Goal: Complete application form

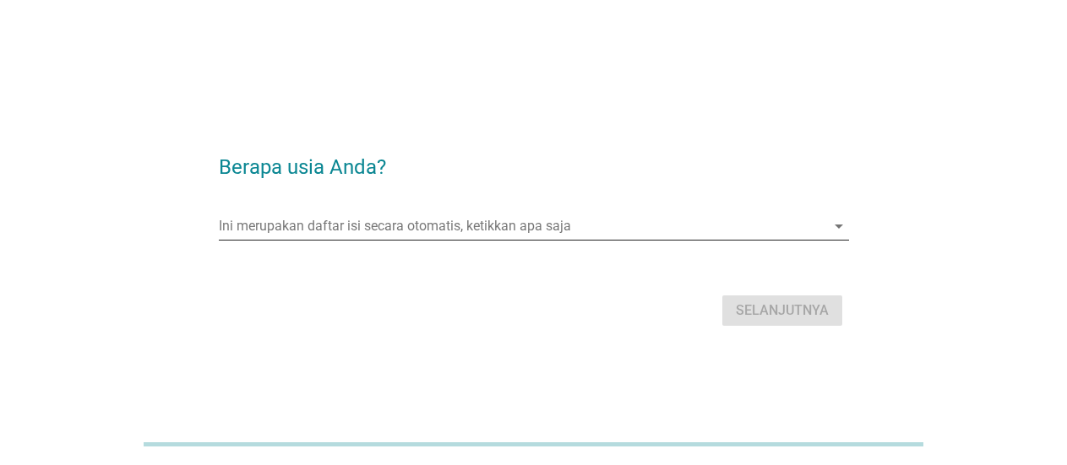
click at [369, 226] on input "Ini merupakan daftar isi secara otomatis, ketikkan apa saja" at bounding box center [522, 226] width 607 height 27
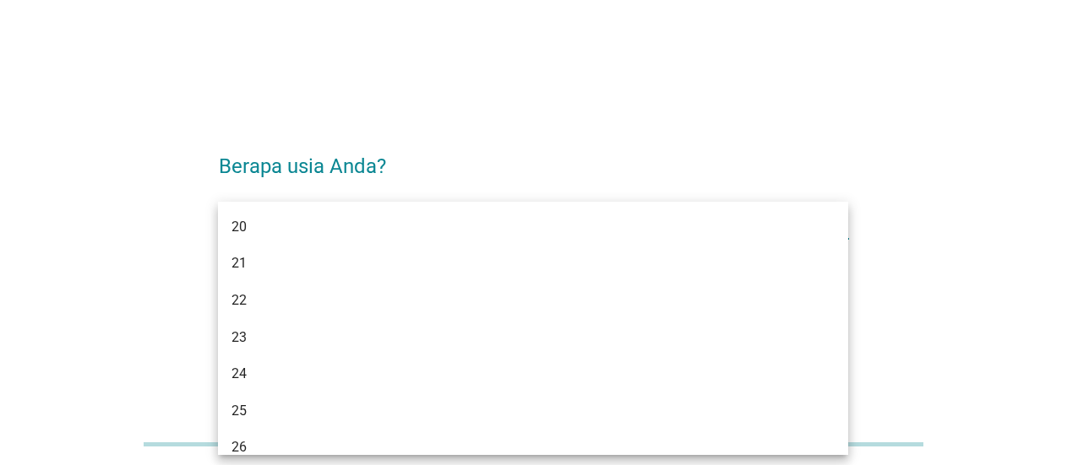
type input "25"
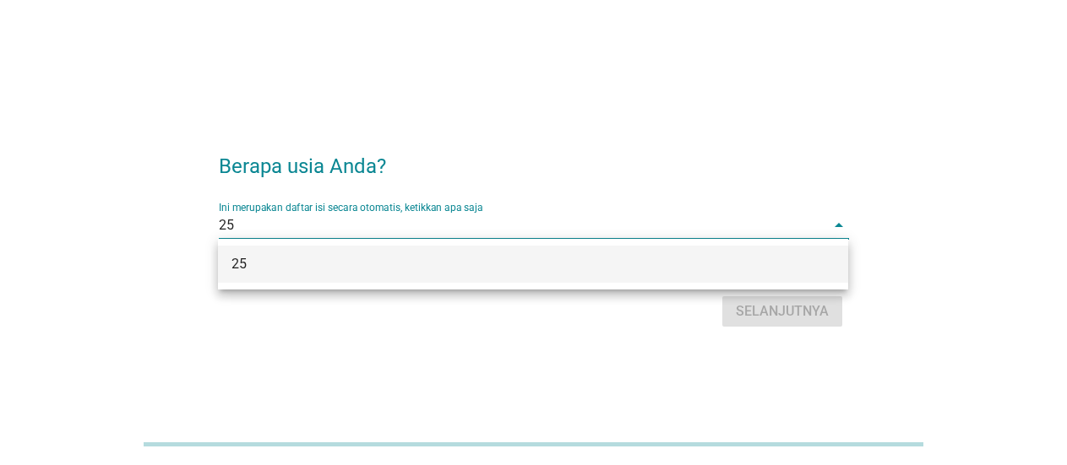
click at [380, 264] on div "25" at bounding box center [507, 264] width 553 height 20
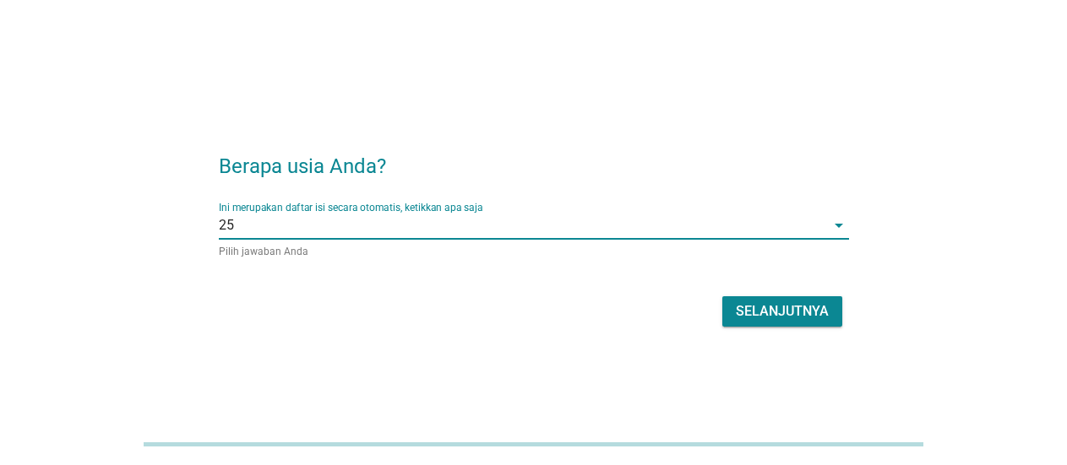
click at [758, 315] on div "Selanjutnya" at bounding box center [782, 312] width 93 height 20
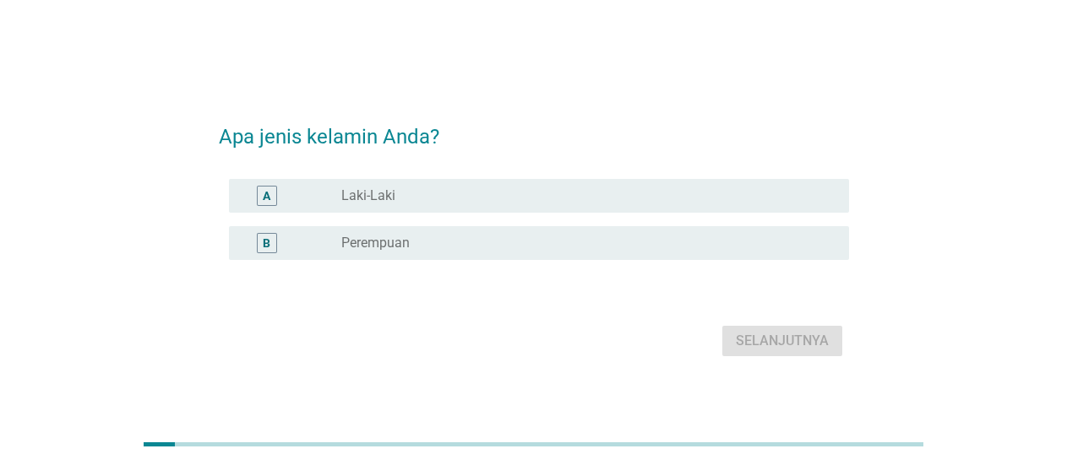
click at [427, 195] on div "radio_button_unchecked Laki-Laki" at bounding box center [581, 196] width 481 height 17
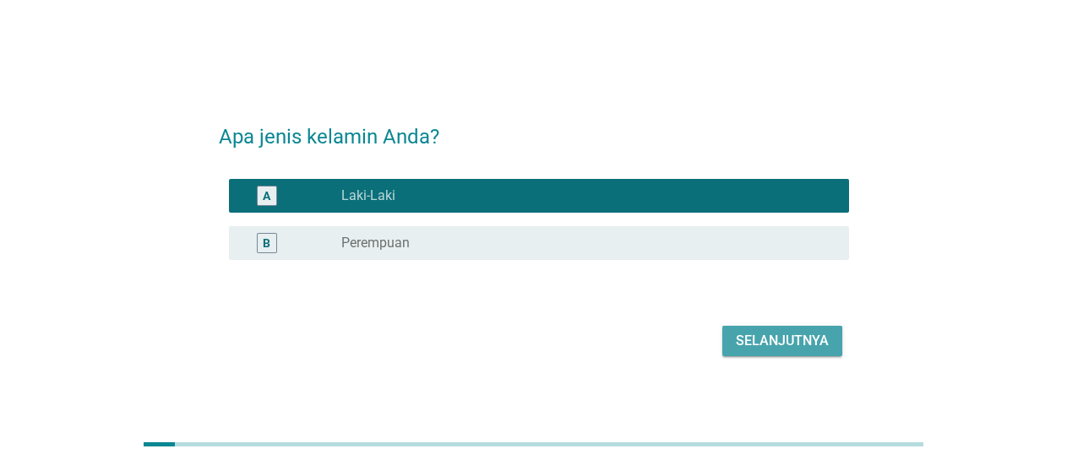
click at [748, 329] on button "Selanjutnya" at bounding box center [782, 341] width 120 height 30
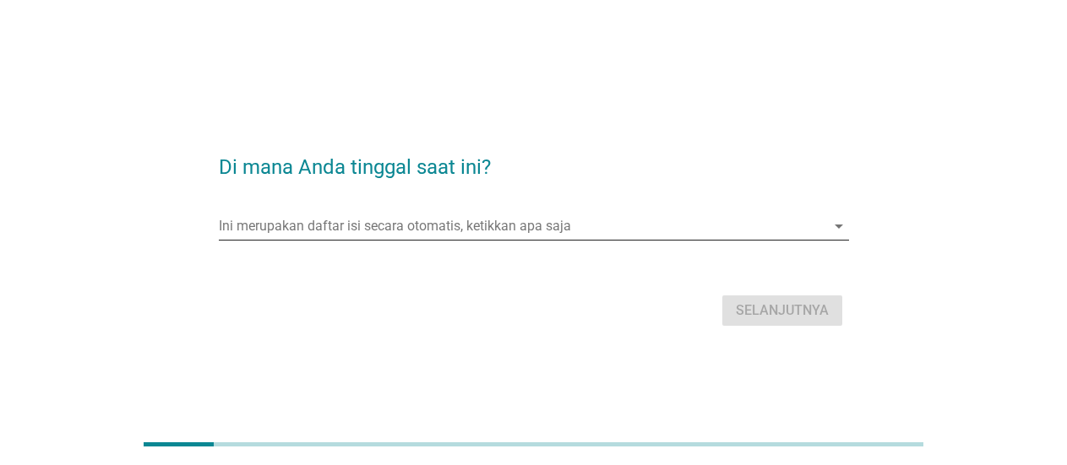
click at [416, 226] on input "Ini merupakan daftar isi secara otomatis, ketikkan apa saja" at bounding box center [522, 226] width 607 height 27
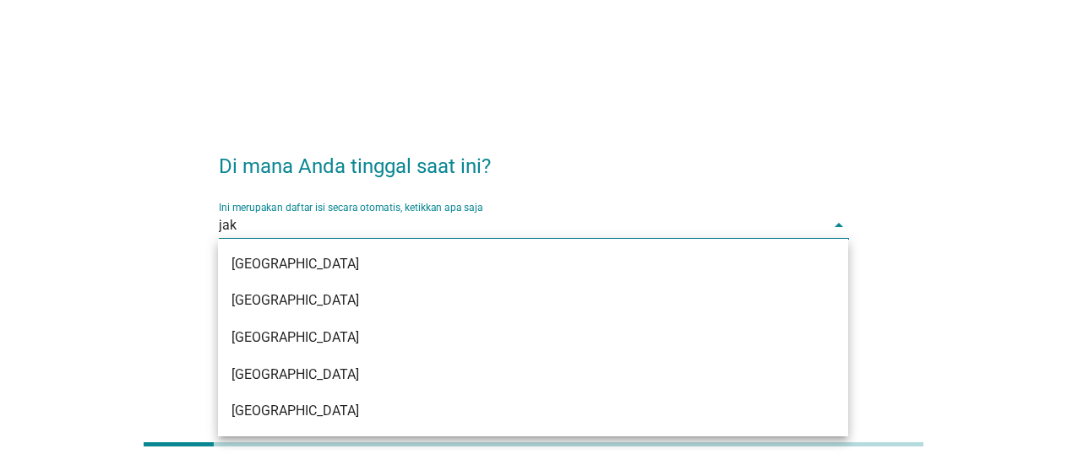
type input "jaka"
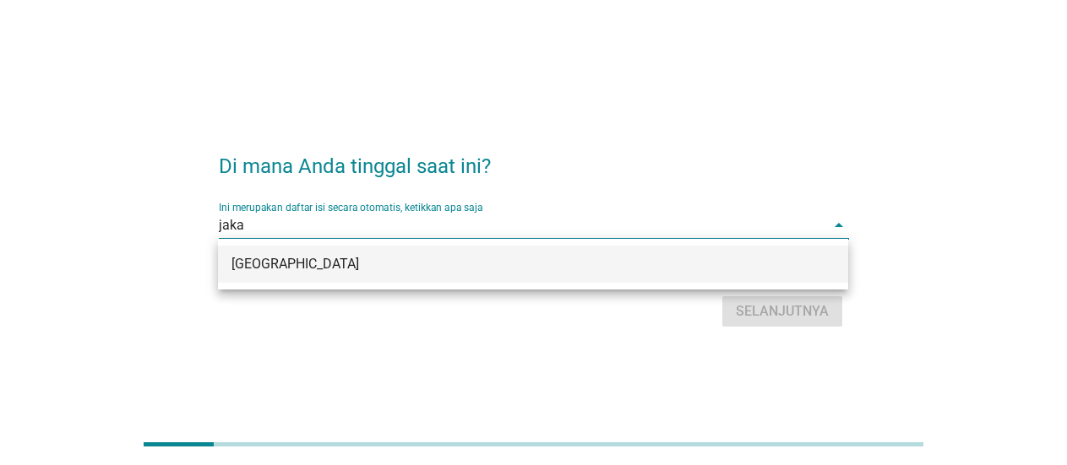
click at [376, 264] on div "[GEOGRAPHIC_DATA]" at bounding box center [507, 264] width 553 height 20
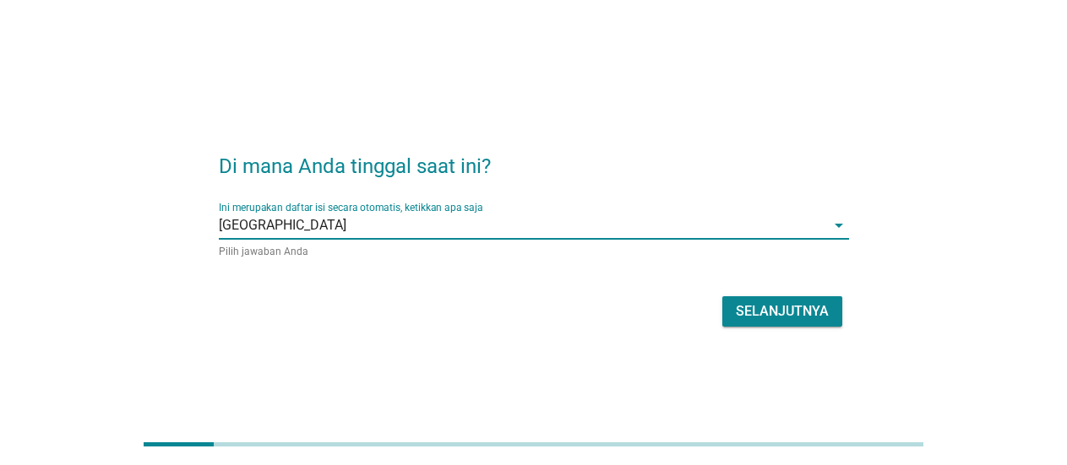
click at [775, 307] on div "Selanjutnya" at bounding box center [782, 312] width 93 height 20
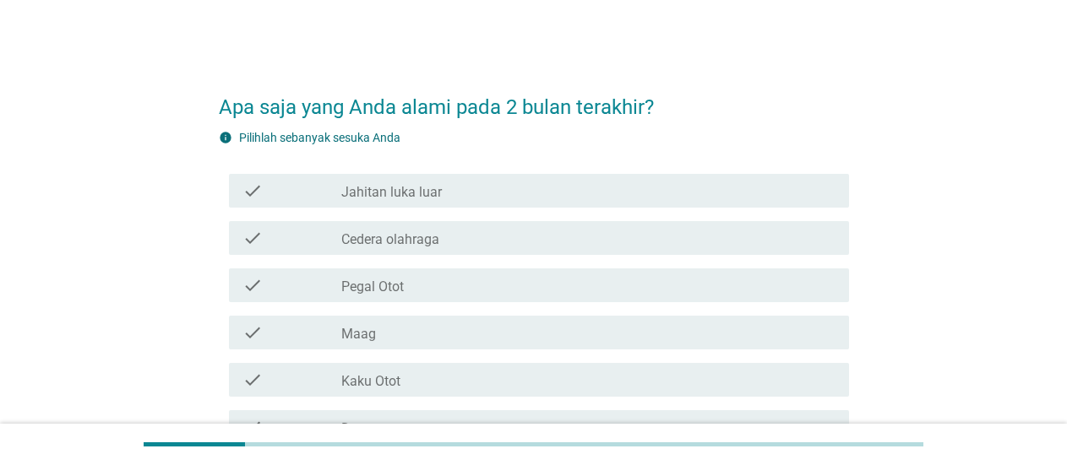
click at [943, 199] on div "Apa saja yang Anda alami pada 2 bulan terakhir? info Pilihlah sebanyak sesuka A…" at bounding box center [534, 419] width 986 height 714
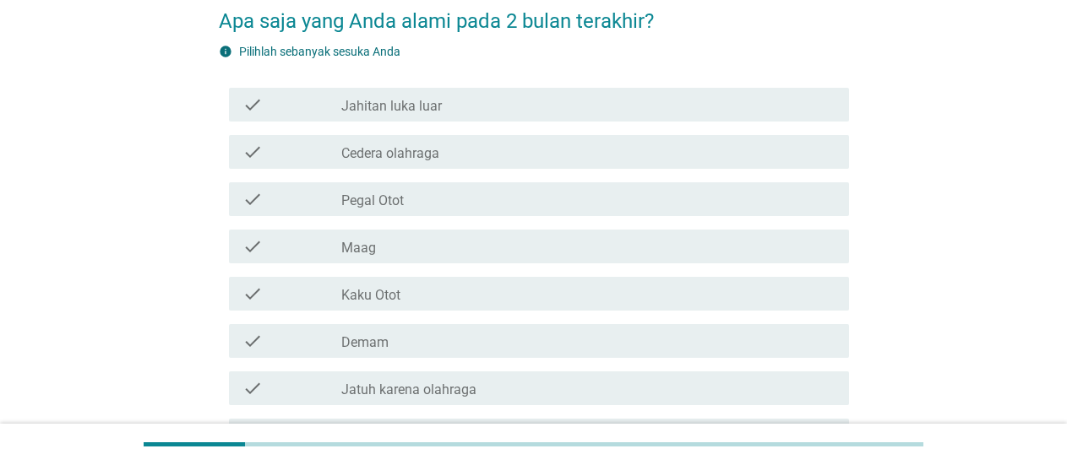
scroll to position [88, 0]
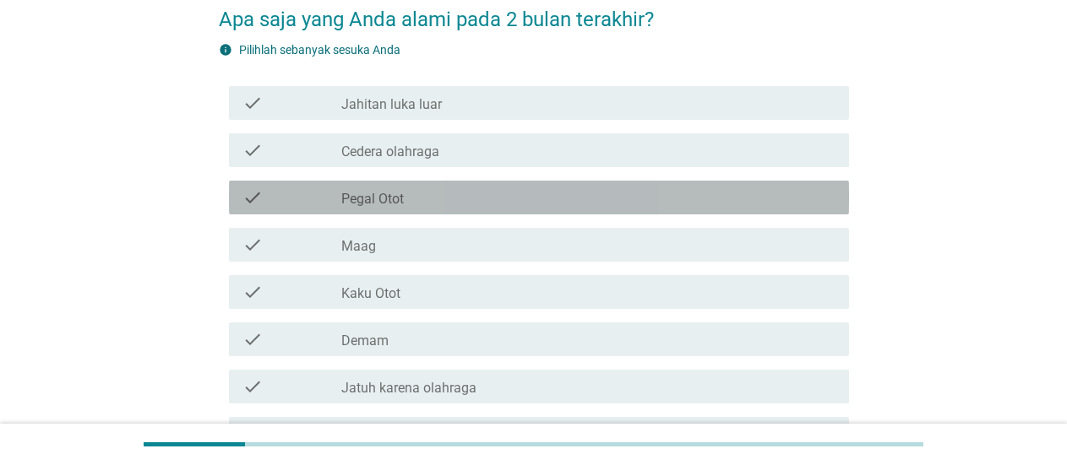
click at [476, 205] on div "check_box_outline_blank Pegal Otot" at bounding box center [588, 198] width 494 height 20
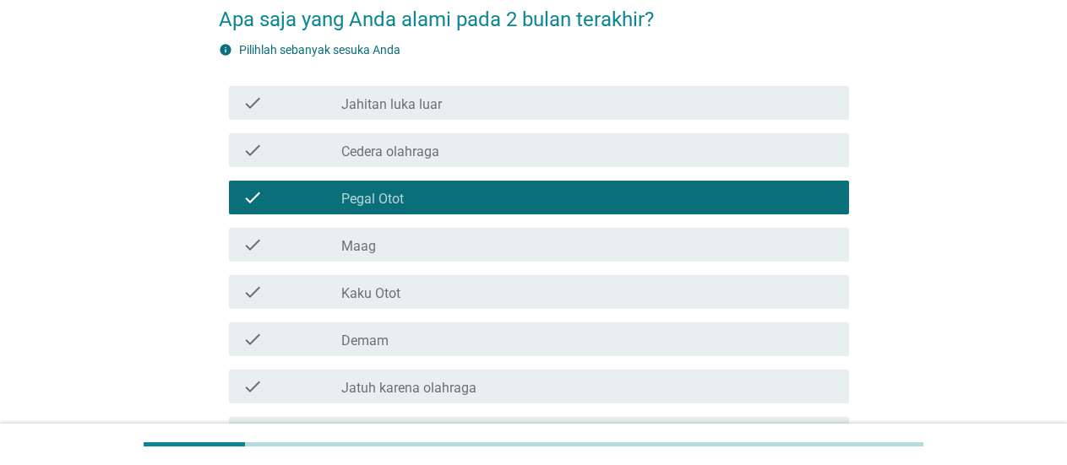
click at [469, 151] on div "check_box_outline_blank Cedera olahraga" at bounding box center [588, 150] width 494 height 20
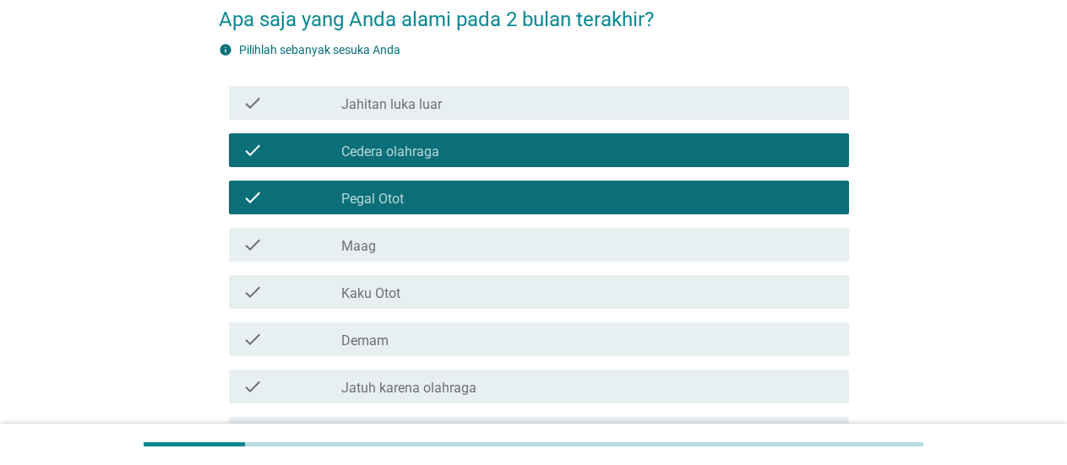
click at [510, 388] on div "check_box_outline_blank Jatuh karena olahraga" at bounding box center [588, 387] width 494 height 20
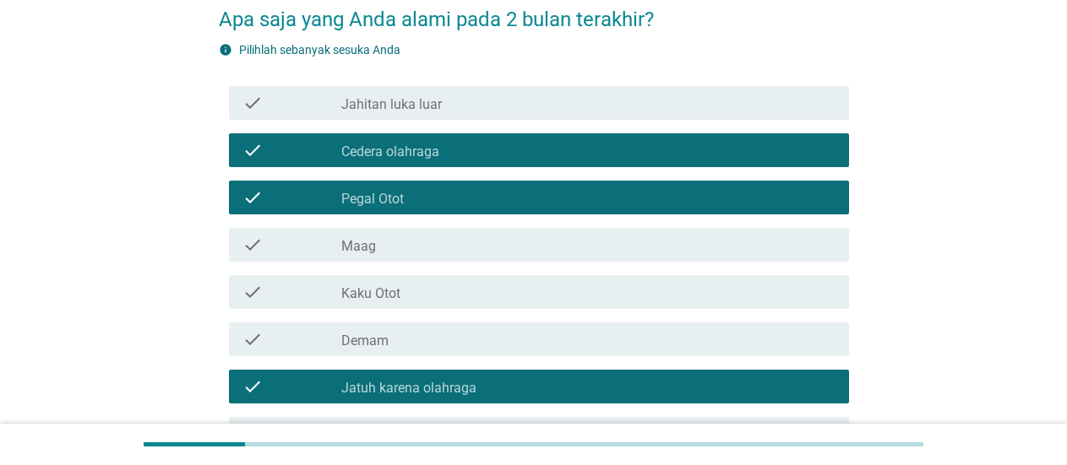
click at [944, 291] on div "Apa saja yang Anda alami pada 2 bulan terakhir? info Pilihlah sebanyak sesuka A…" at bounding box center [534, 331] width 986 height 714
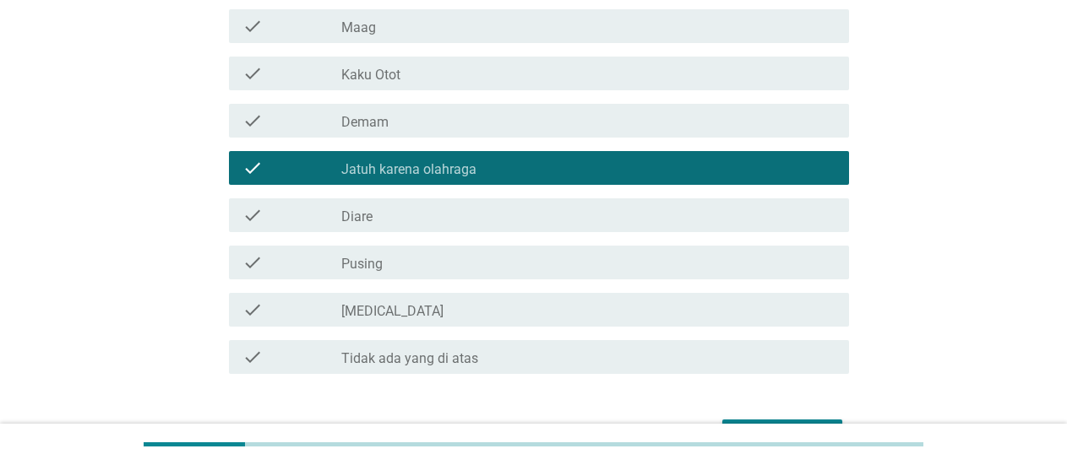
scroll to position [307, 0]
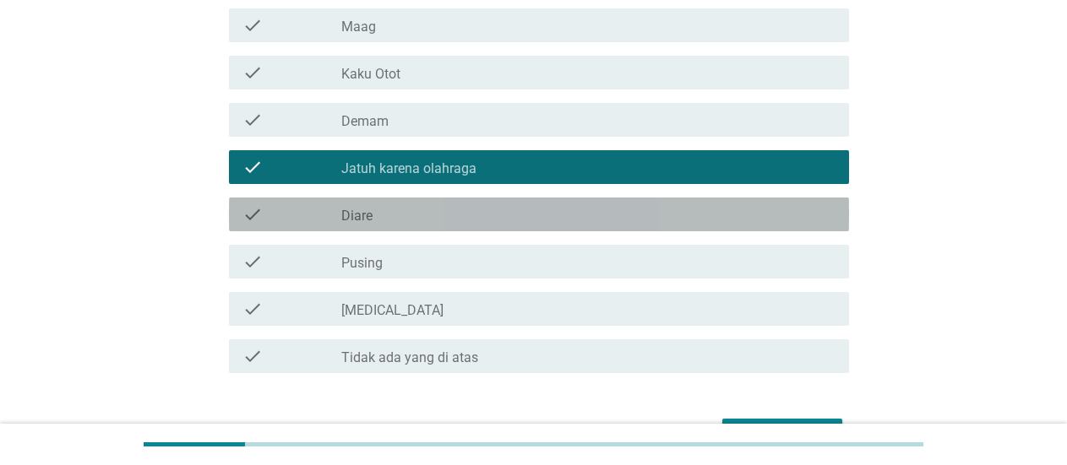
click at [432, 214] on div "check_box_outline_blank Diare" at bounding box center [588, 214] width 494 height 20
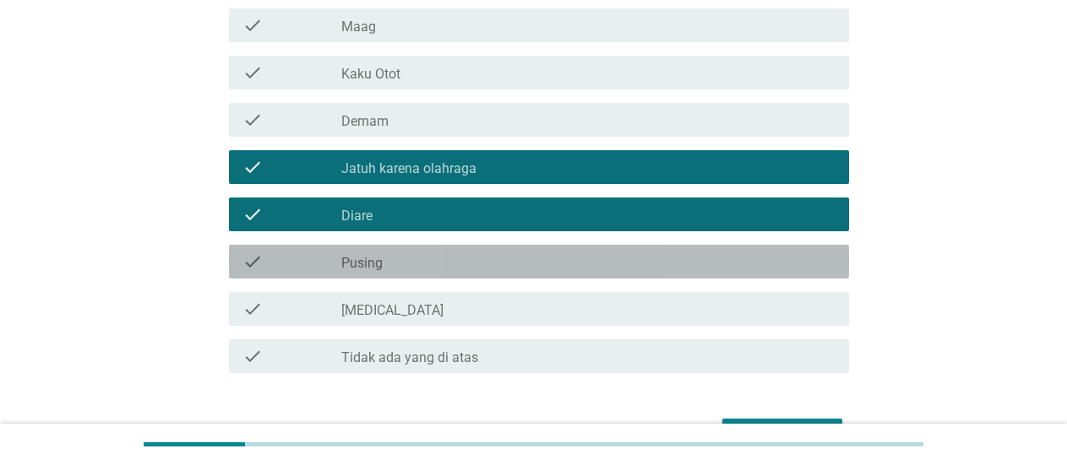
click at [429, 265] on div "check_box_outline_blank Pusing" at bounding box center [588, 262] width 494 height 20
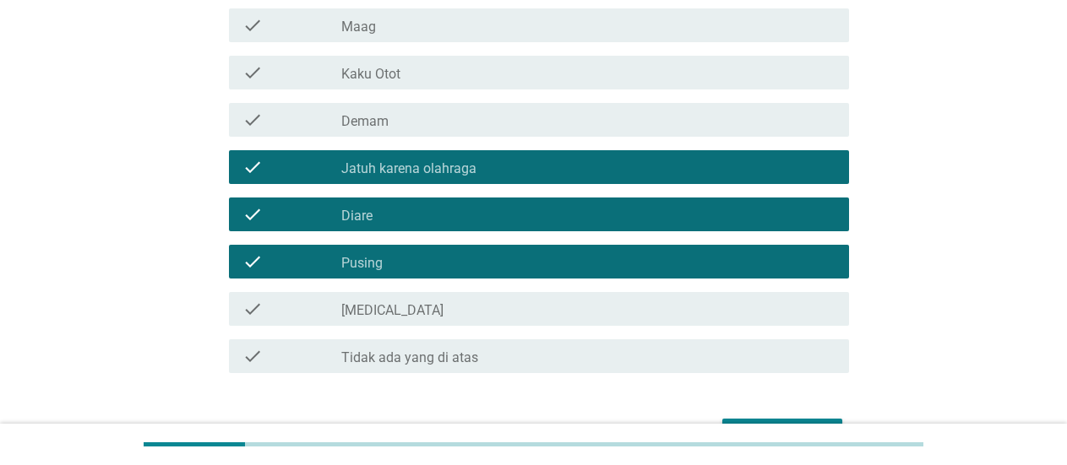
click at [927, 362] on div "Apa saja yang Anda alami pada 2 bulan terakhir? info Pilihlah sebanyak sesuka A…" at bounding box center [534, 111] width 986 height 714
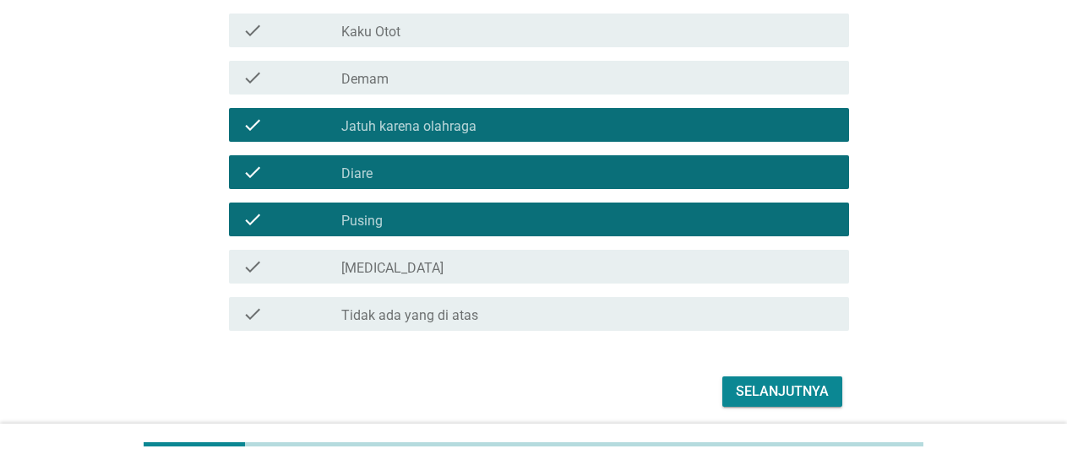
scroll to position [351, 0]
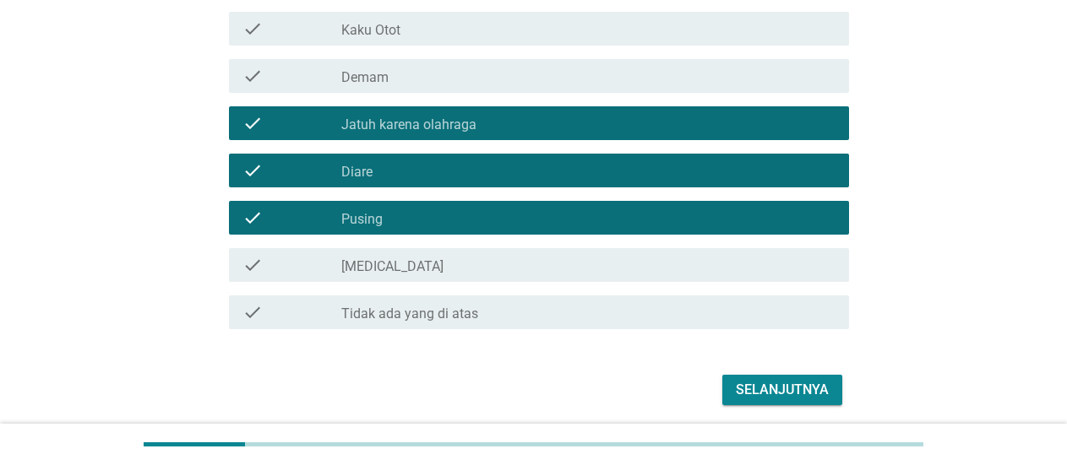
click at [751, 387] on div "Selanjutnya" at bounding box center [782, 390] width 93 height 20
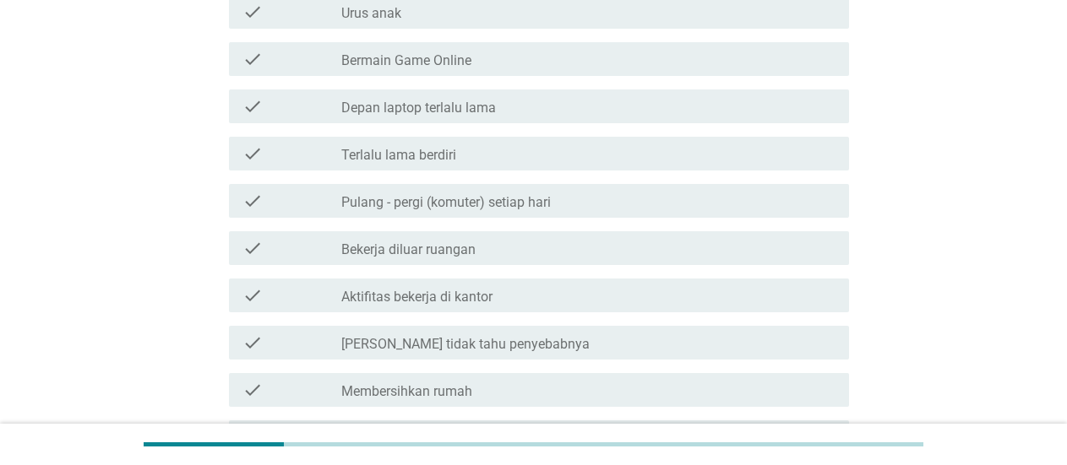
scroll to position [0, 0]
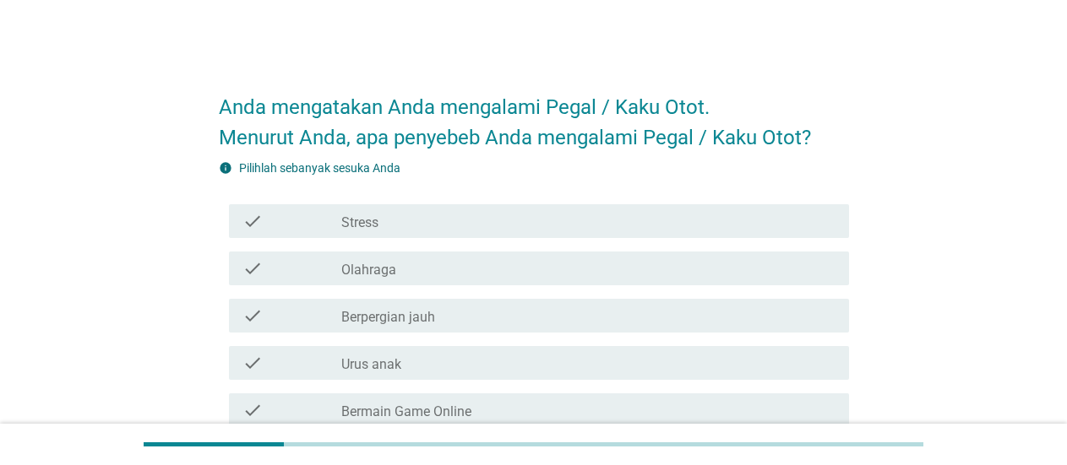
click at [454, 257] on div "check check_box_outline_blank Olahraga" at bounding box center [539, 269] width 620 height 34
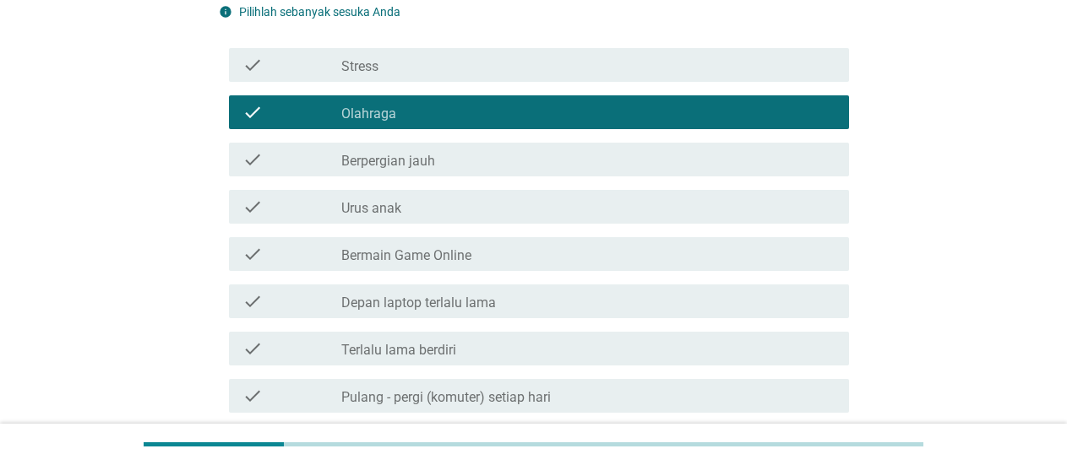
scroll to position [176, 0]
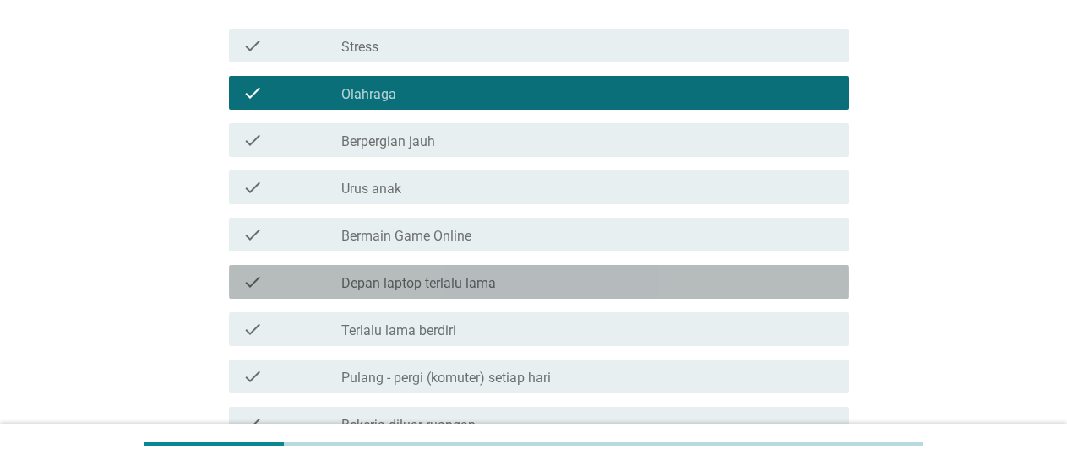
click at [504, 281] on div "check_box_outline_blank Depan laptop terlalu lama" at bounding box center [588, 282] width 494 height 20
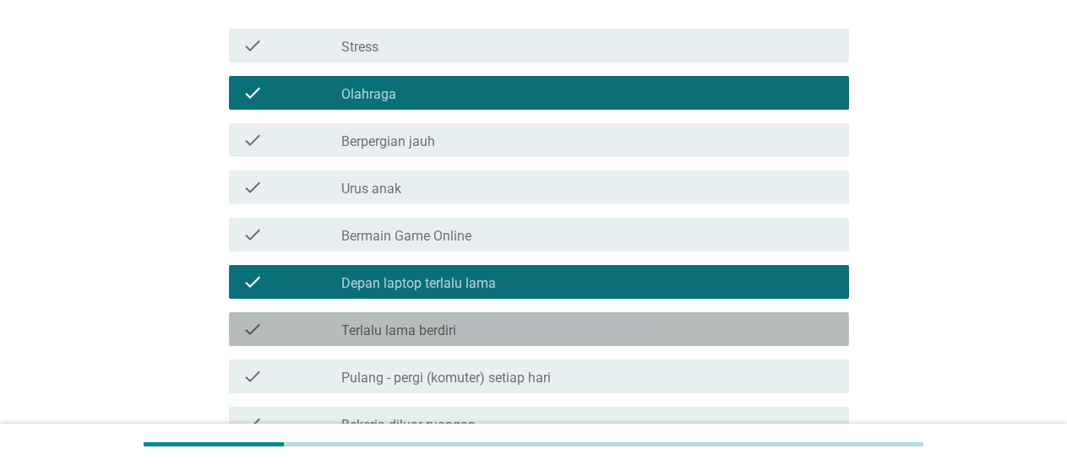
click at [487, 333] on div "check_box_outline_blank Terlalu lama berdiri" at bounding box center [588, 329] width 494 height 20
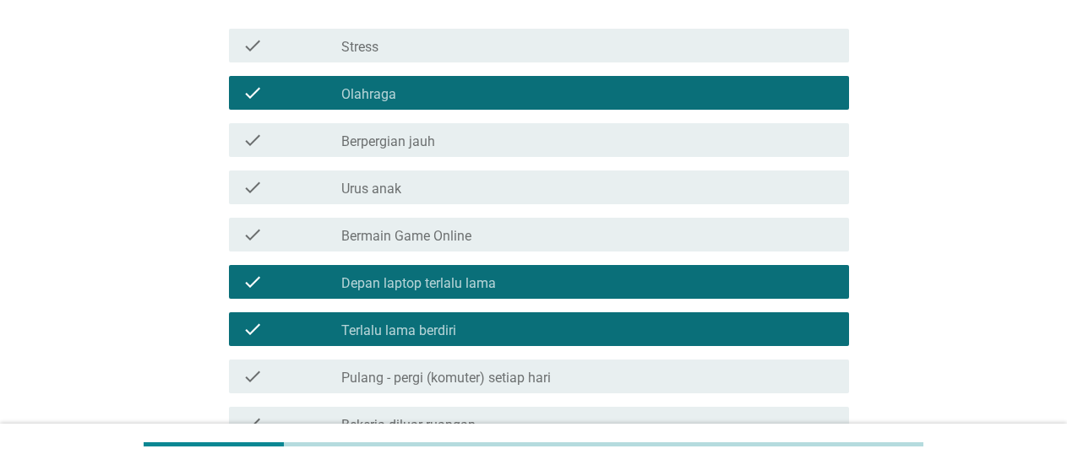
click at [531, 382] on label "Pulang - pergi (komuter) setiap hari" at bounding box center [445, 378] width 209 height 17
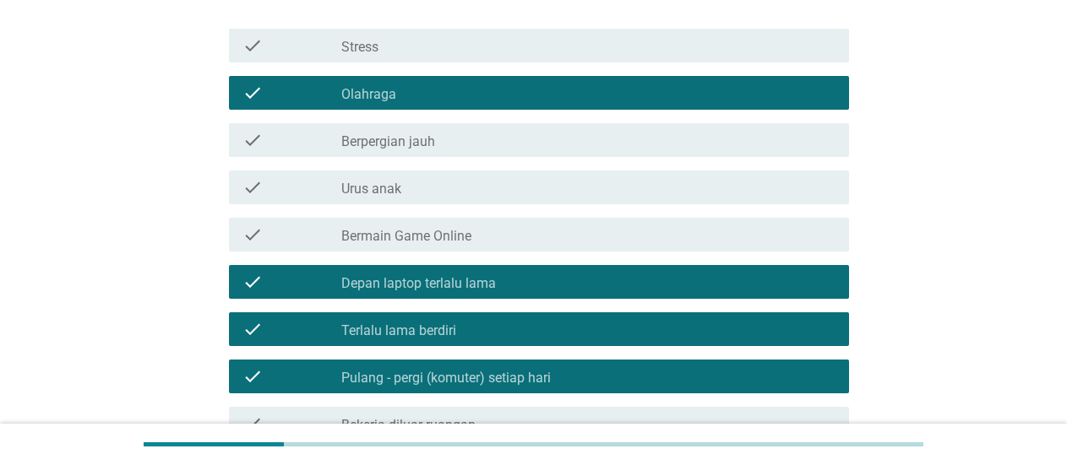
click at [944, 327] on div "Anda mengatakan Anda mengalami [GEOGRAPHIC_DATA] / Kaku Otot. Menurut [PERSON_N…" at bounding box center [534, 305] width 986 height 839
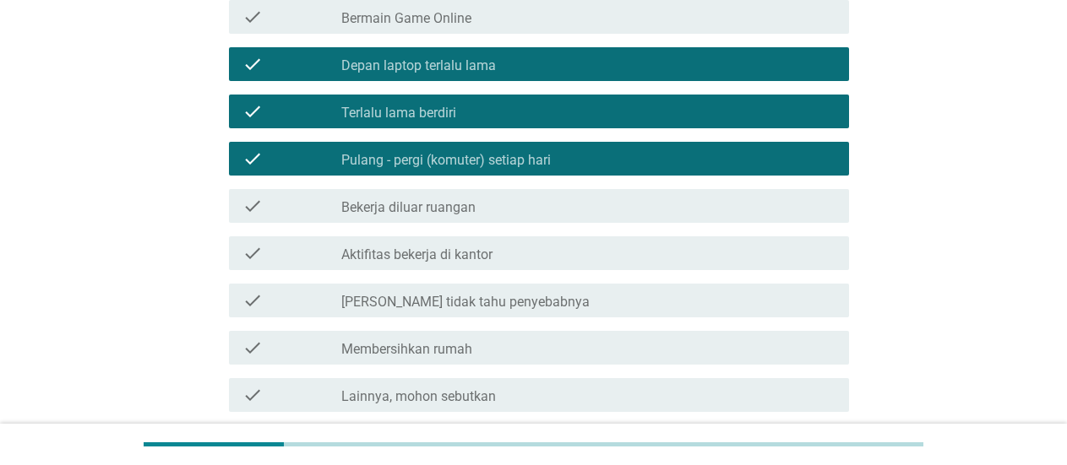
scroll to position [395, 0]
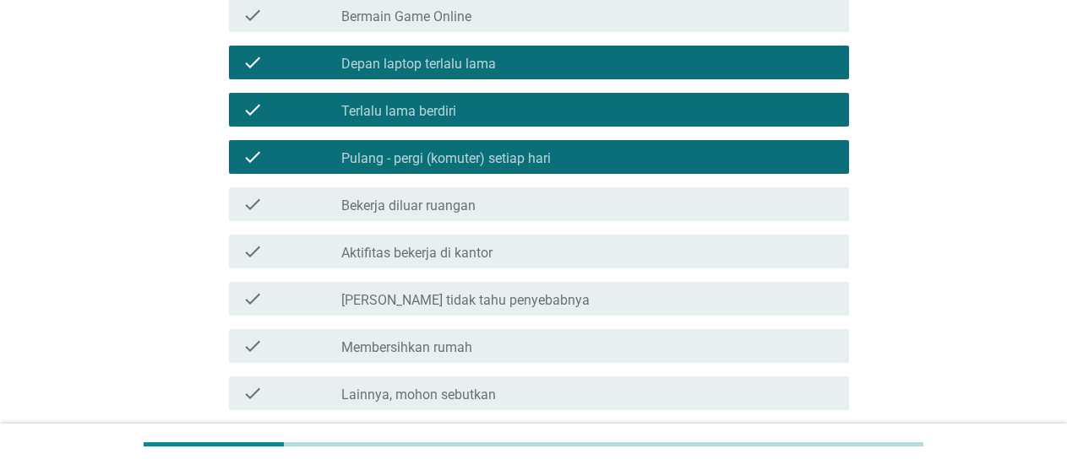
click at [563, 264] on div "check check_box_outline_blank Aktifitas bekerja di kantor" at bounding box center [539, 252] width 620 height 34
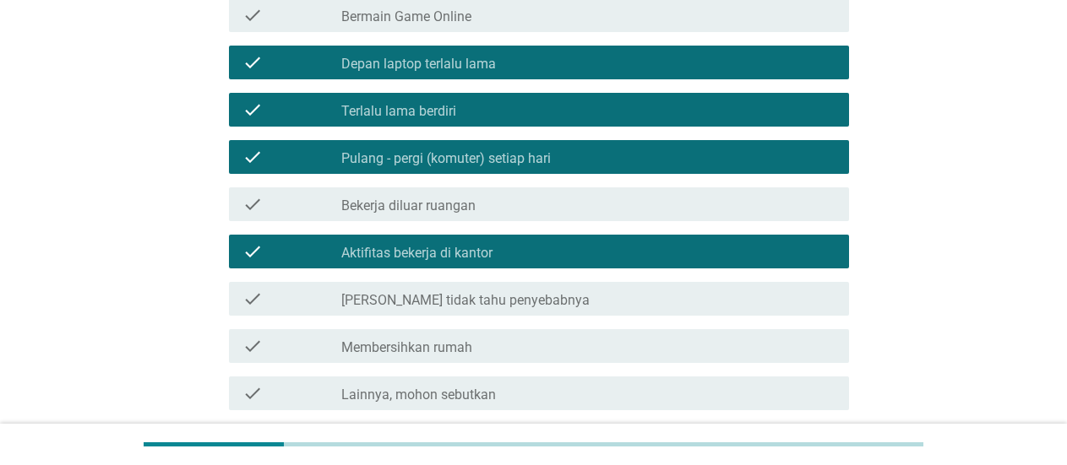
click at [1011, 273] on div "Anda mengatakan Anda mengalami [GEOGRAPHIC_DATA] / Kaku Otot. Menurut [PERSON_N…" at bounding box center [534, 85] width 986 height 839
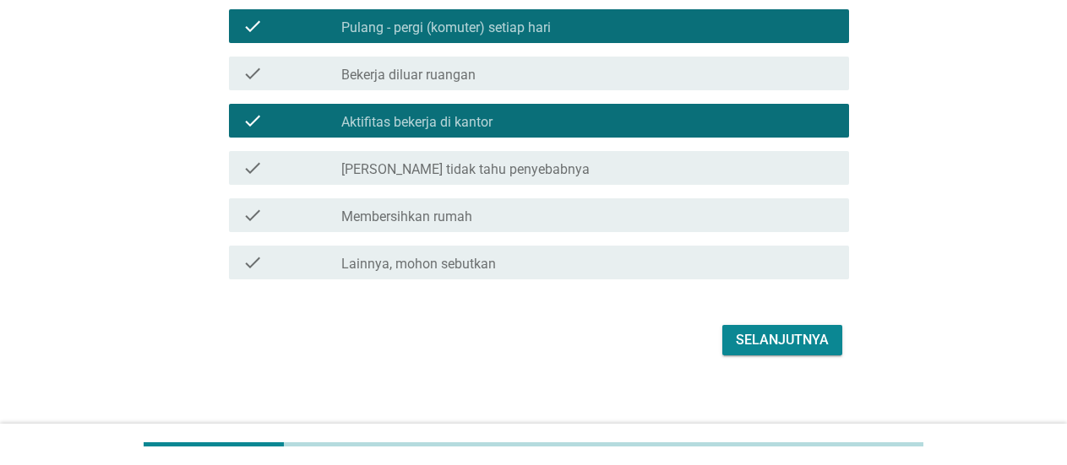
scroll to position [527, 0]
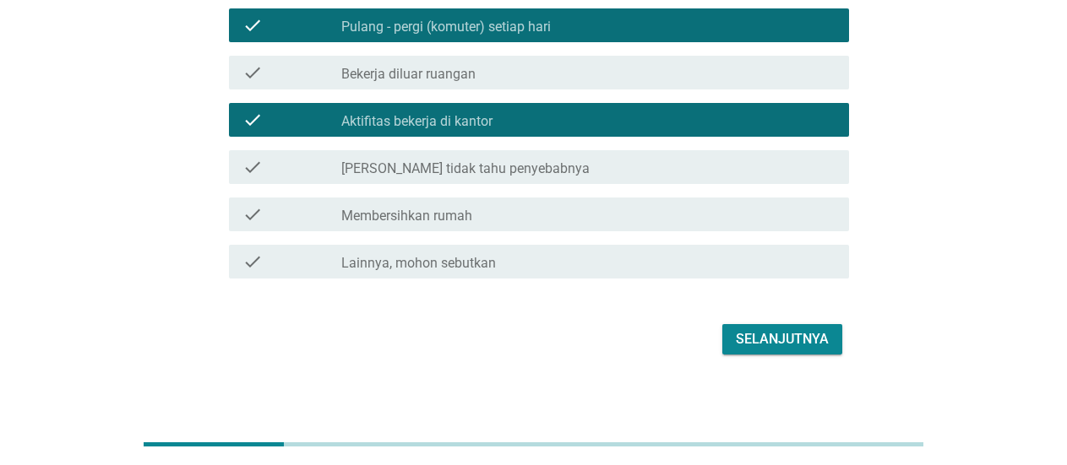
click at [740, 340] on div "Selanjutnya" at bounding box center [782, 339] width 93 height 20
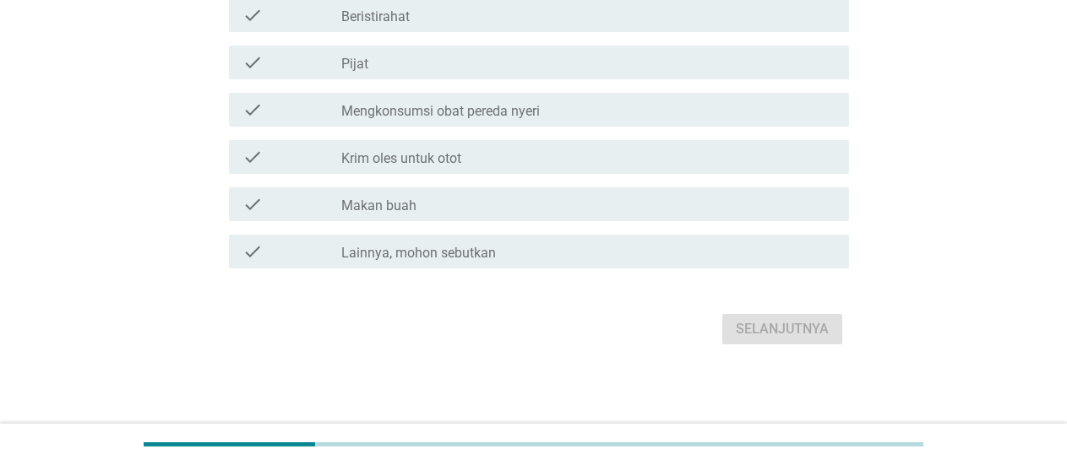
scroll to position [0, 0]
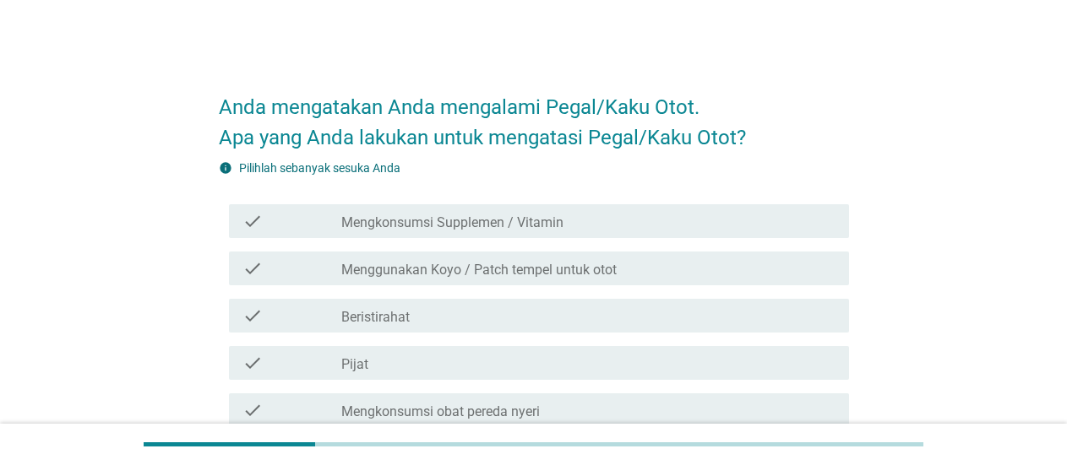
click at [622, 275] on div "check_box_outline_blank Menggunakan Koyo / Patch tempel untuk otot" at bounding box center [588, 268] width 494 height 20
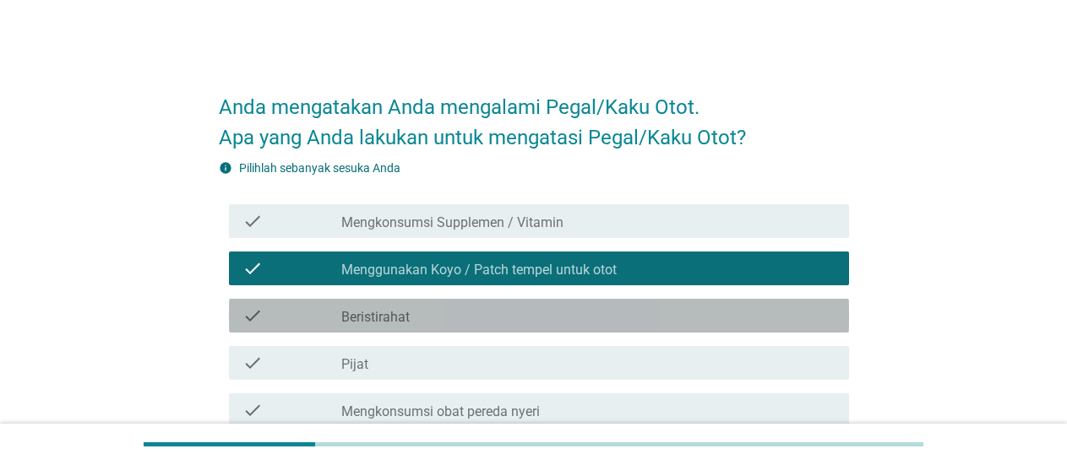
click at [608, 303] on div "check check_box_outline_blank Beristirahat" at bounding box center [539, 316] width 620 height 34
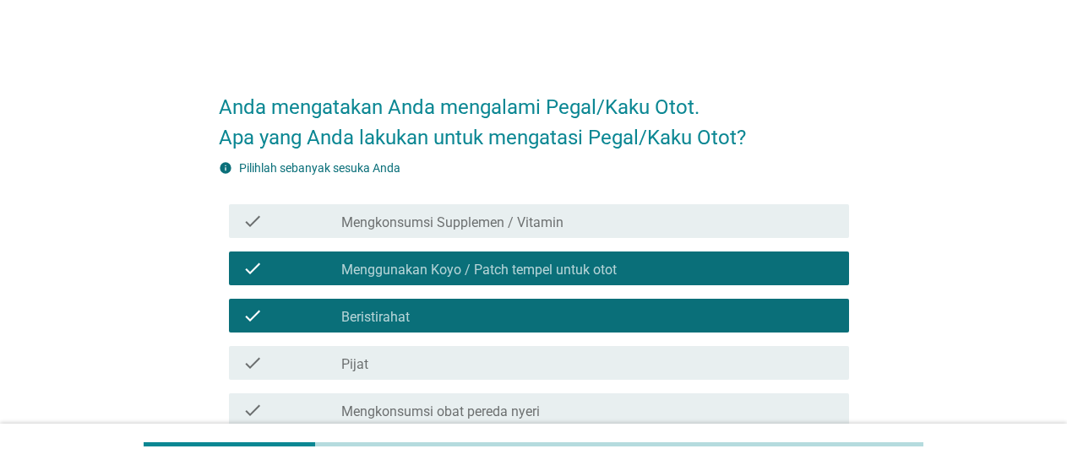
click at [585, 373] on div "check_box_outline_blank Pijat" at bounding box center [588, 363] width 494 height 20
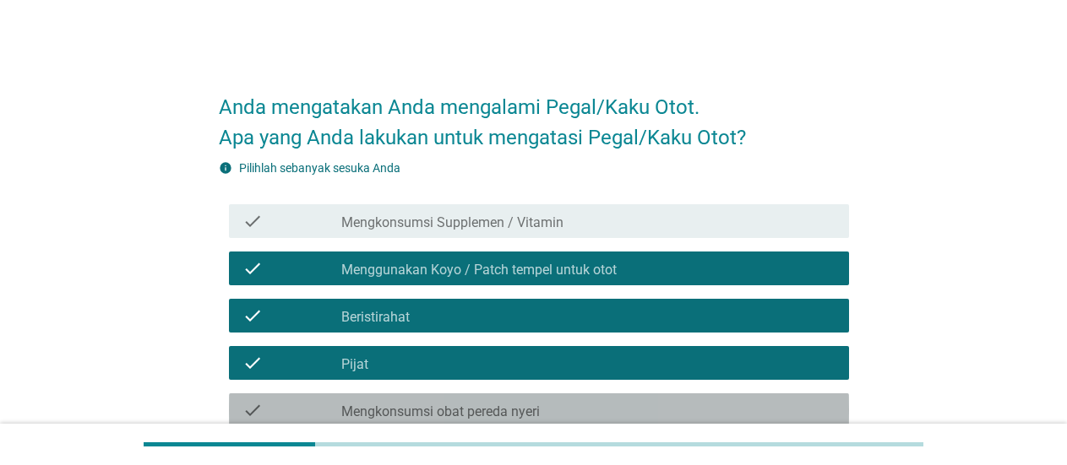
click at [573, 407] on div "check_box_outline_blank Mengkonsumsi obat pereda nyeri" at bounding box center [588, 410] width 494 height 20
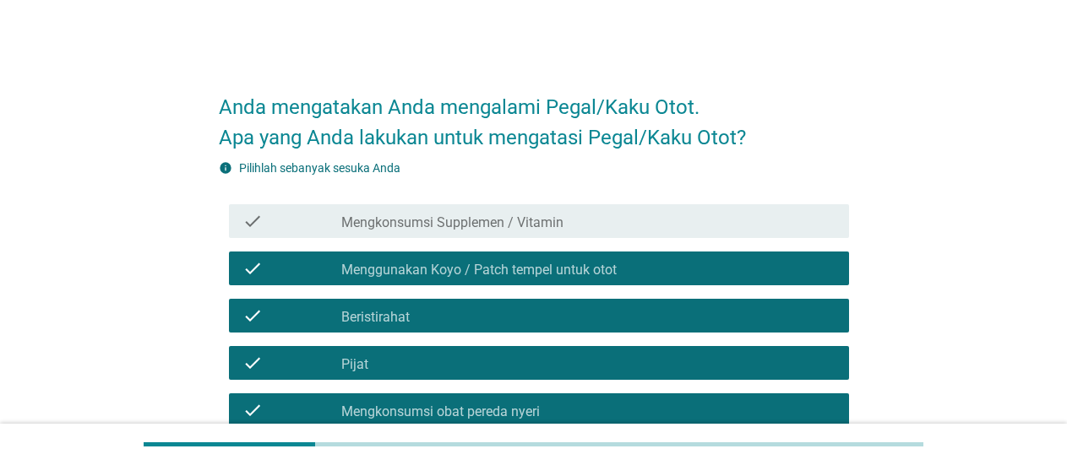
click at [960, 281] on div "Anda mengatakan Anda mengalami [GEOGRAPHIC_DATA]/Kaku Otot. Apa yang Anda lakuk…" at bounding box center [534, 363] width 986 height 602
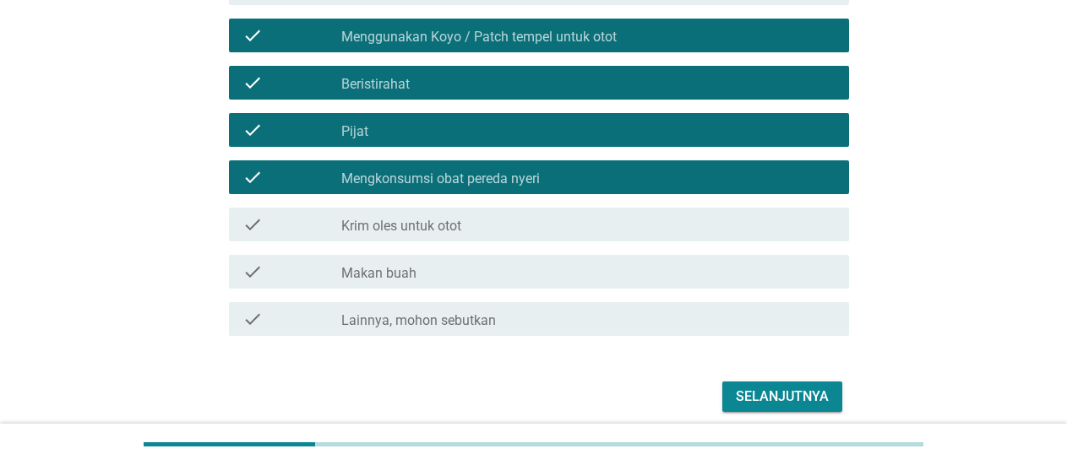
scroll to position [264, 0]
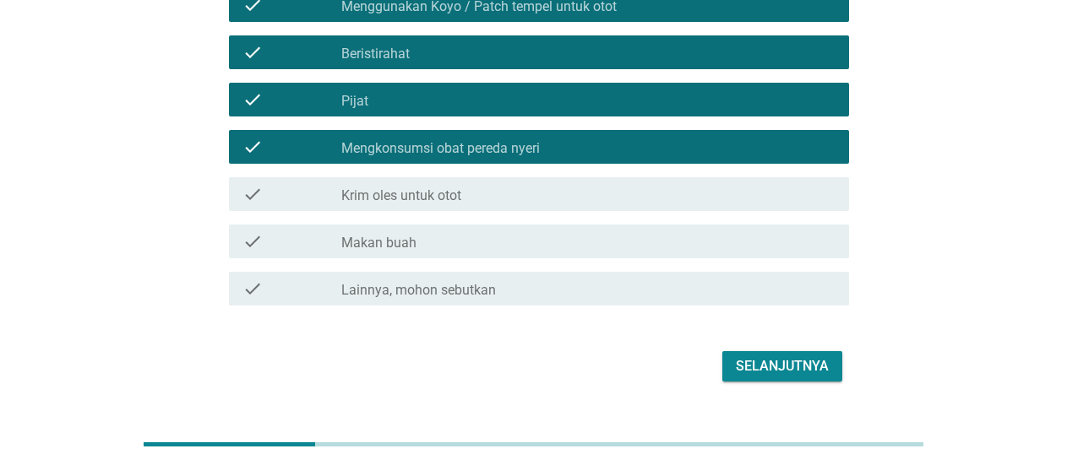
click at [489, 193] on div "check_box_outline_blank Krim oles untuk otot" at bounding box center [588, 194] width 494 height 20
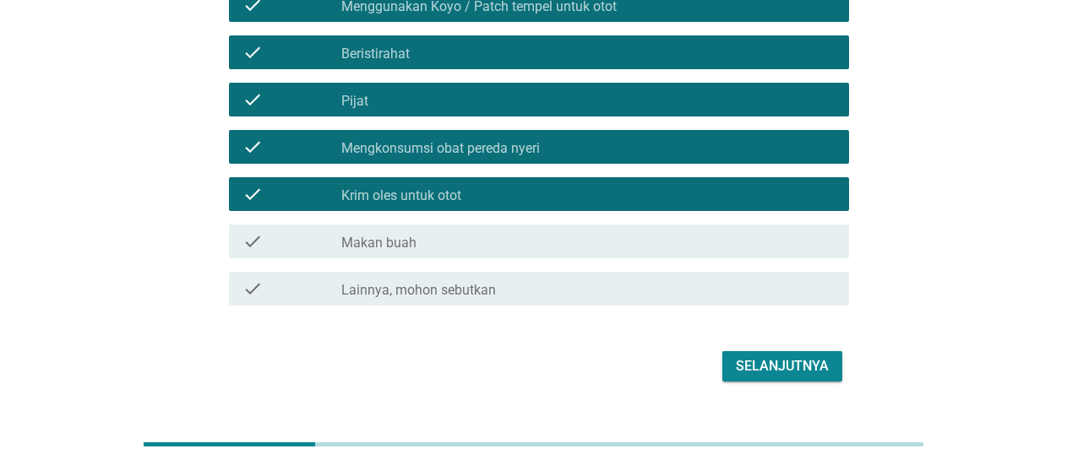
click at [763, 373] on div "Selanjutnya" at bounding box center [782, 366] width 93 height 20
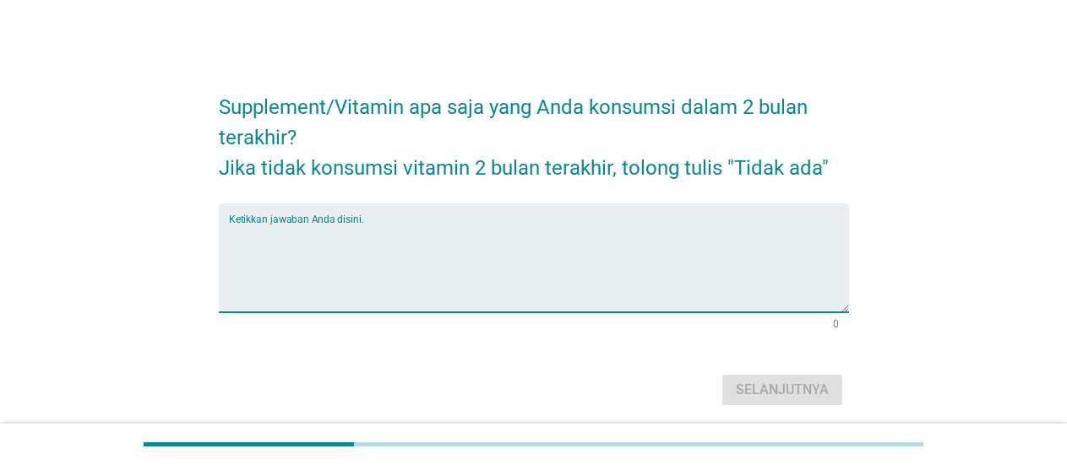
click at [594, 257] on textarea "Ketikkan jawaban Anda disini." at bounding box center [539, 268] width 620 height 89
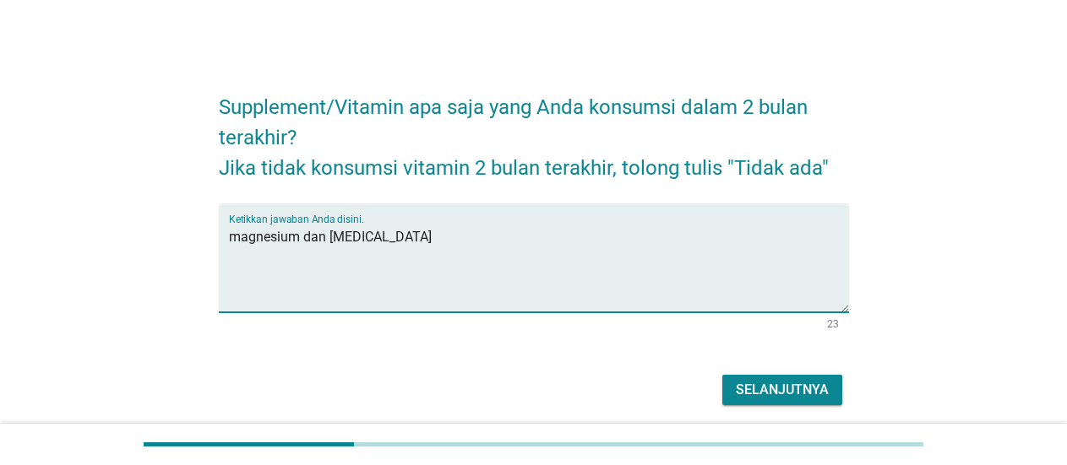
type textarea "magnesium dan [MEDICAL_DATA]"
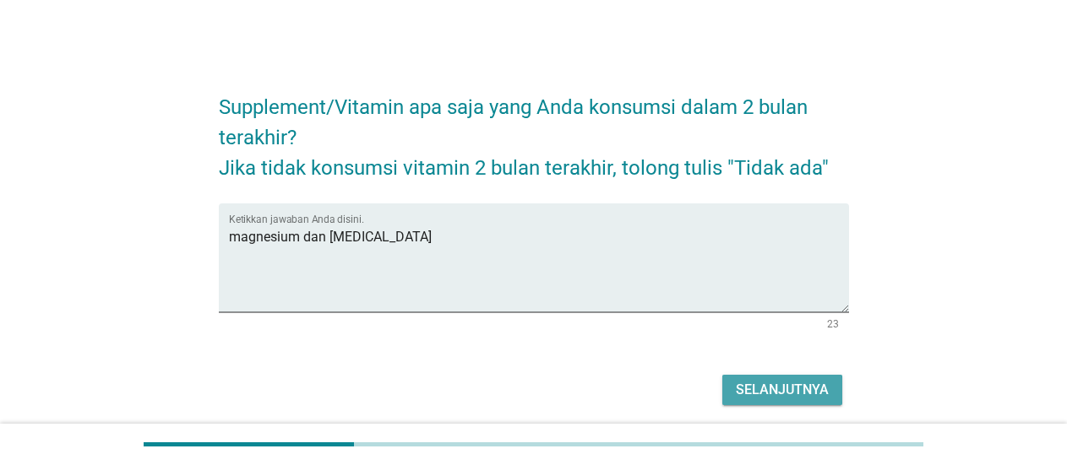
click at [816, 405] on button "Selanjutnya" at bounding box center [782, 390] width 120 height 30
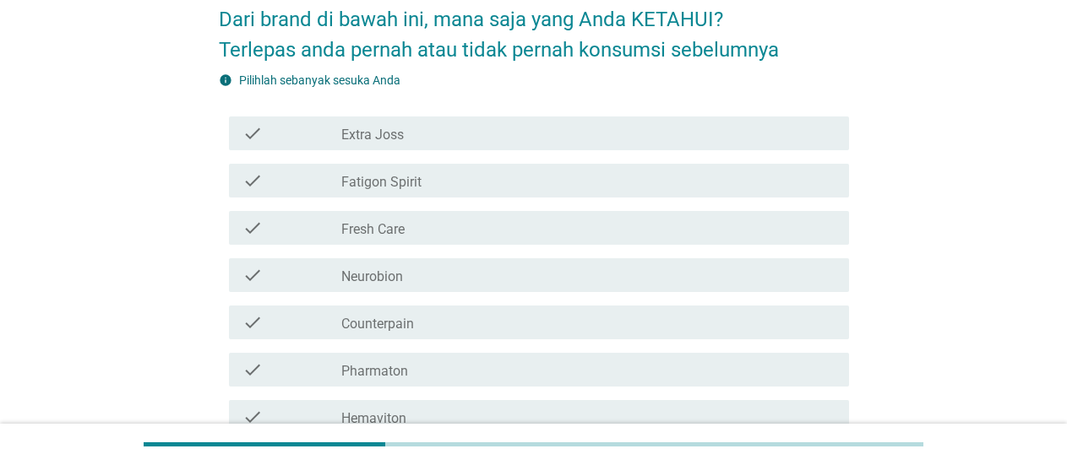
scroll to position [132, 0]
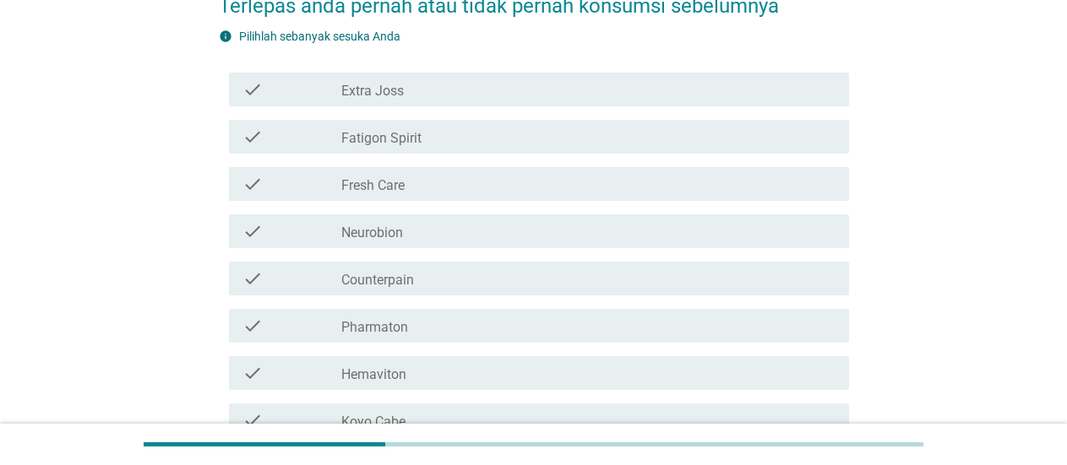
click at [460, 89] on div "check_box_outline_blank Extra Joss" at bounding box center [588, 89] width 494 height 20
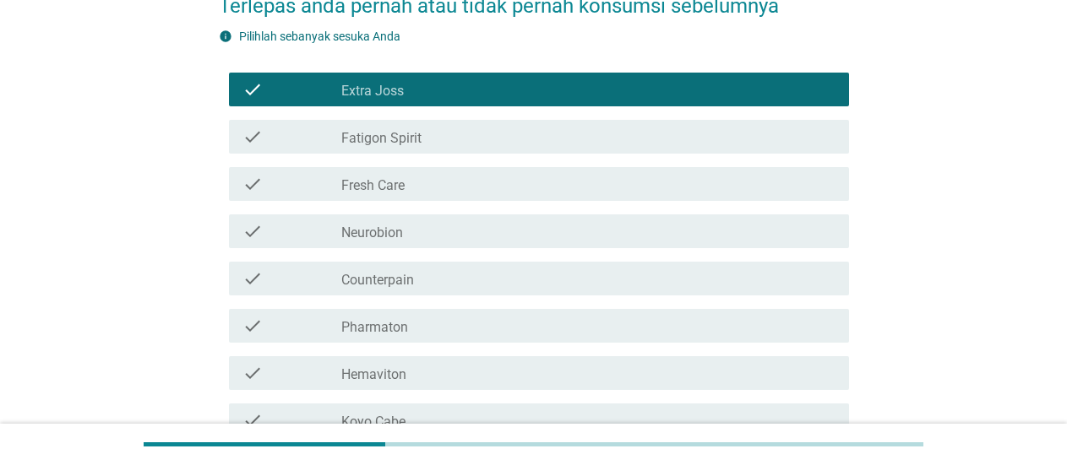
click at [445, 133] on div "check_box_outline_blank Fatigon Spirit" at bounding box center [588, 137] width 494 height 20
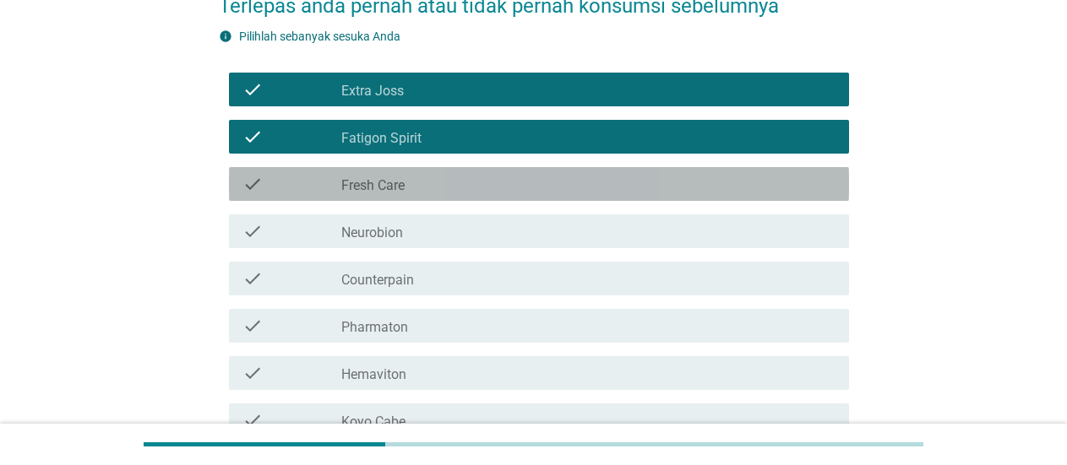
click at [430, 180] on div "check_box_outline_blank Fresh Care" at bounding box center [588, 184] width 494 height 20
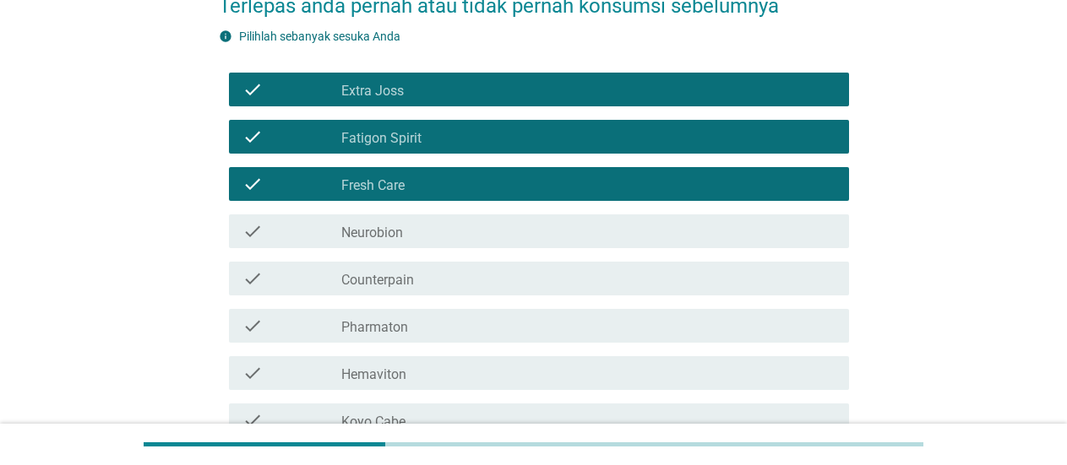
click at [423, 214] on div "check check_box_outline_blank Neurobion" at bounding box center [534, 231] width 630 height 47
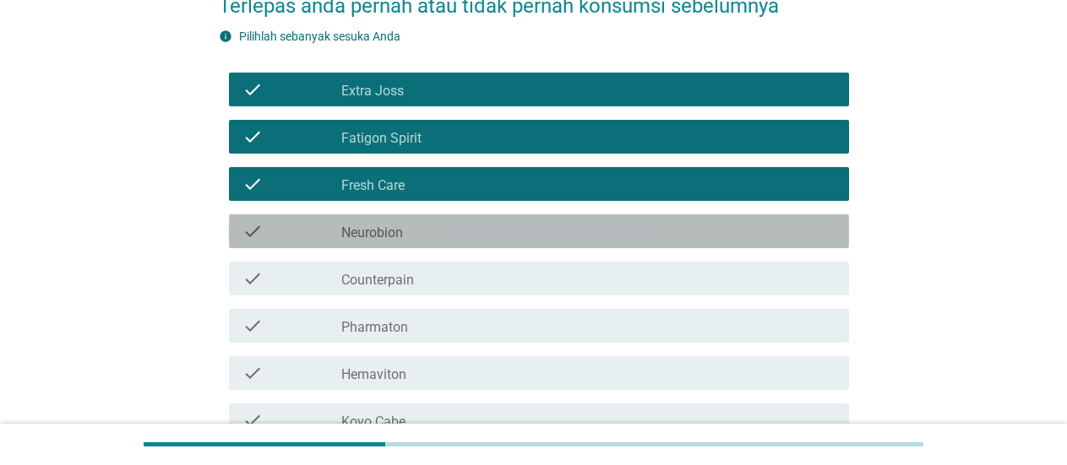
click at [413, 230] on div "check_box_outline_blank Neurobion" at bounding box center [588, 231] width 494 height 20
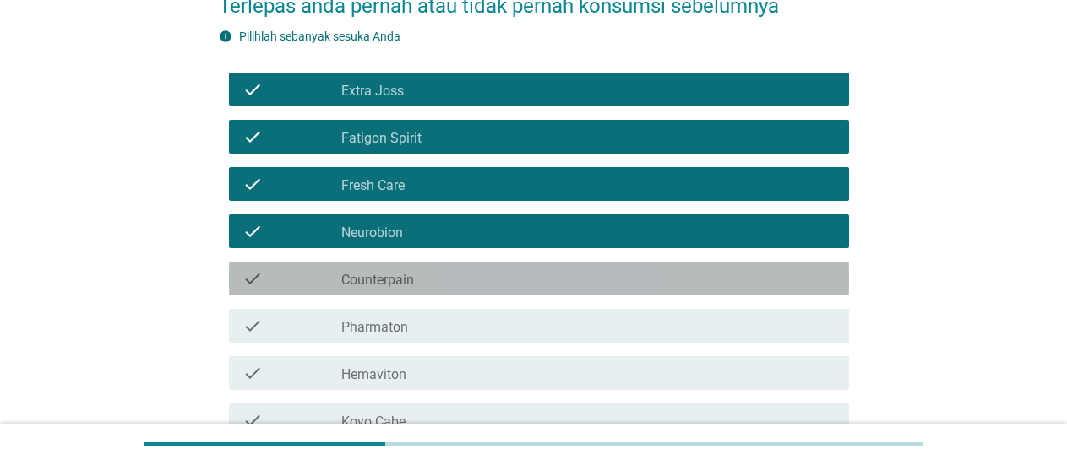
click at [415, 276] on div "check_box_outline_blank Counterpain" at bounding box center [588, 279] width 494 height 20
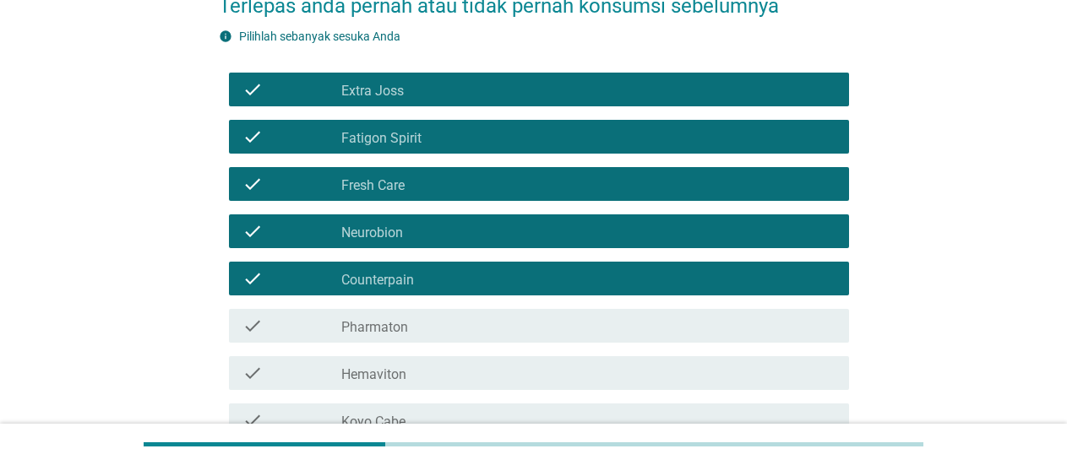
click at [415, 310] on div "check check_box_outline_blank Pharmaton" at bounding box center [539, 326] width 620 height 34
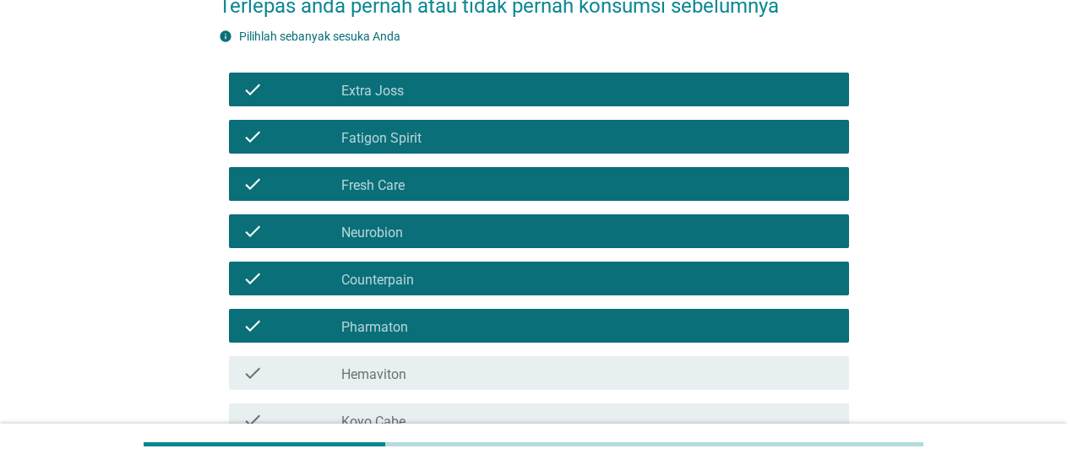
click at [415, 374] on div "check_box_outline_blank Hemaviton" at bounding box center [588, 373] width 494 height 20
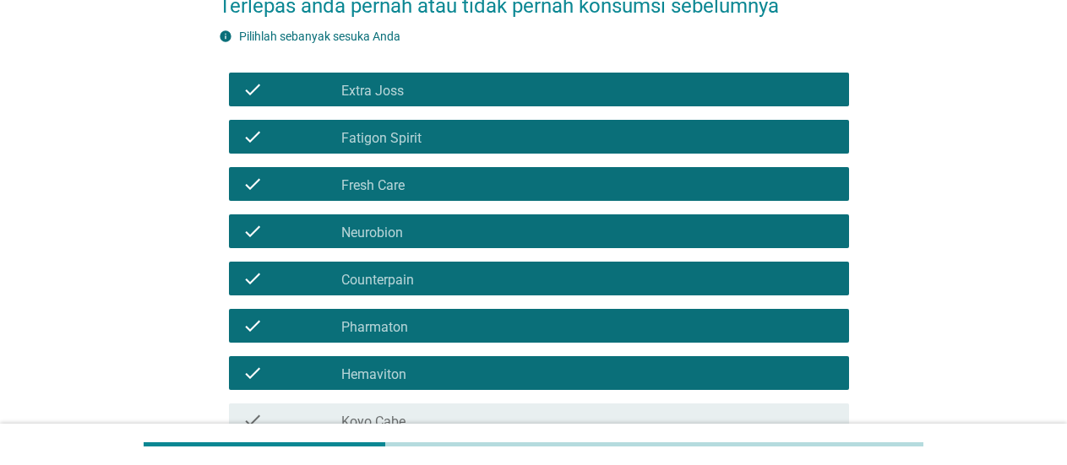
click at [960, 264] on div "Dari brand di bawah ini, mana saja yang Anda KETAHUI? Terlepas anda pernah atau…" at bounding box center [534, 349] width 986 height 839
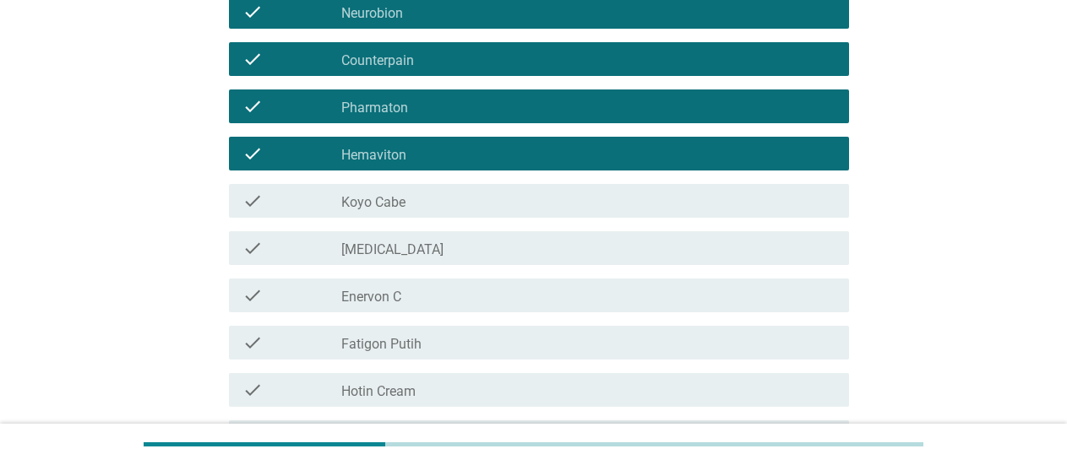
scroll to position [395, 0]
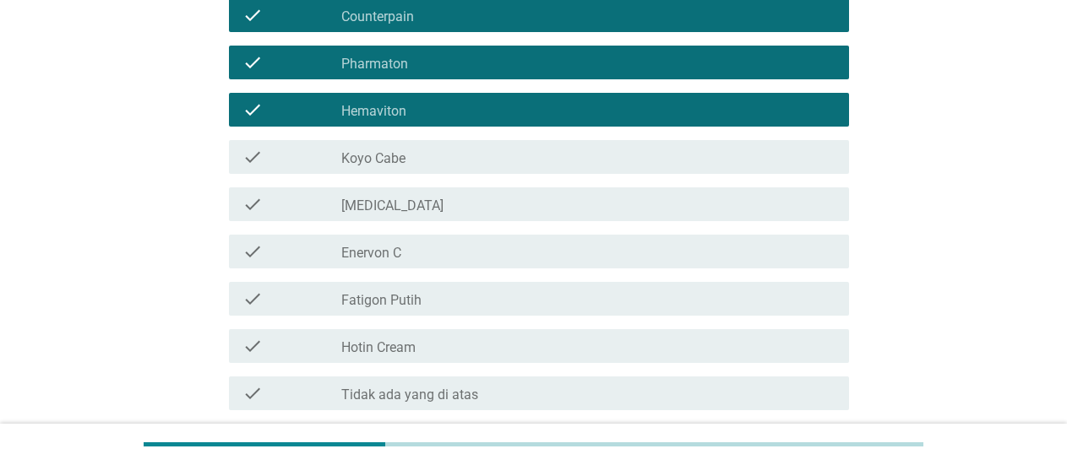
click at [536, 165] on div "check_box_outline_blank Koyo Cabe" at bounding box center [588, 157] width 494 height 20
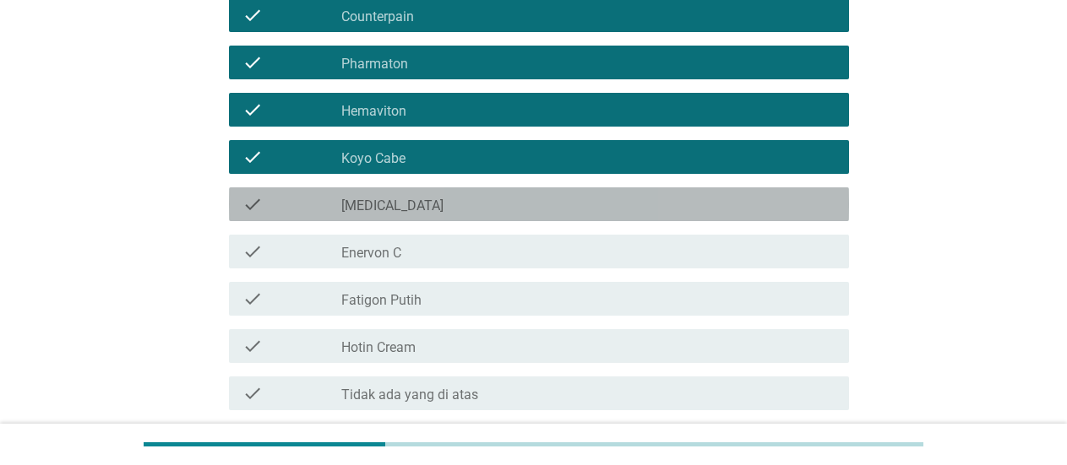
click at [513, 203] on div "check_box_outline_blank [MEDICAL_DATA]" at bounding box center [588, 204] width 494 height 20
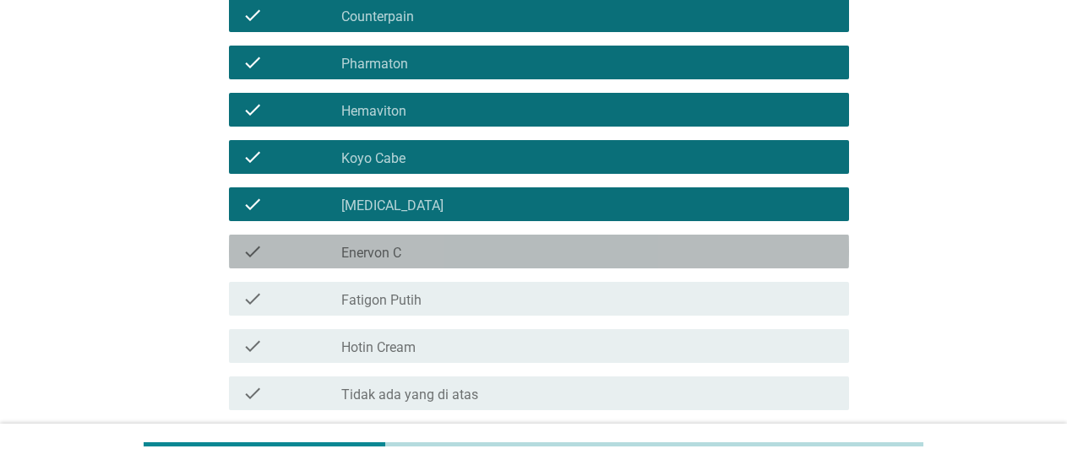
click at [487, 253] on div "check_box_outline_blank Enervon C" at bounding box center [588, 252] width 494 height 20
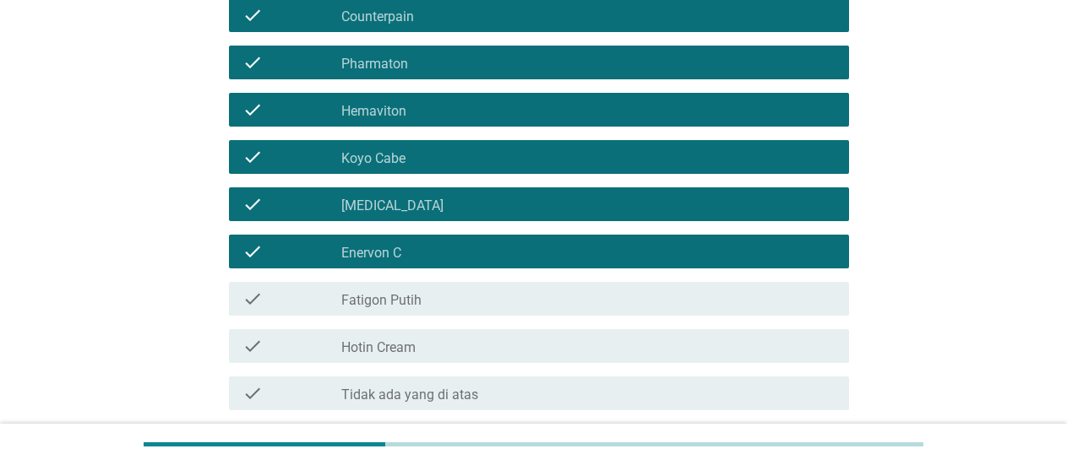
click at [457, 335] on div "check check_box_outline_blank Hotin Cream" at bounding box center [539, 346] width 620 height 34
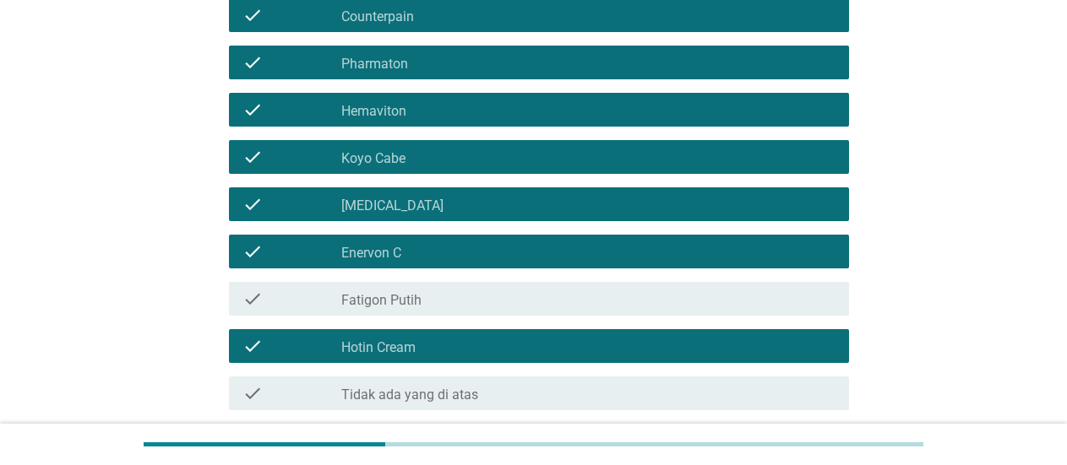
click at [957, 277] on div "Dari brand di bawah ini, mana saja yang Anda KETAHUI? Terlepas anda pernah atau…" at bounding box center [534, 85] width 986 height 839
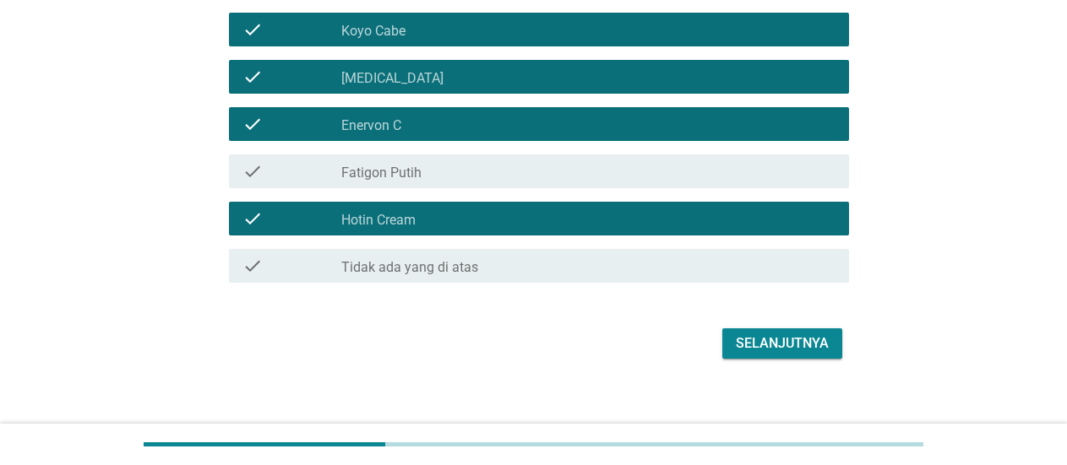
scroll to position [527, 0]
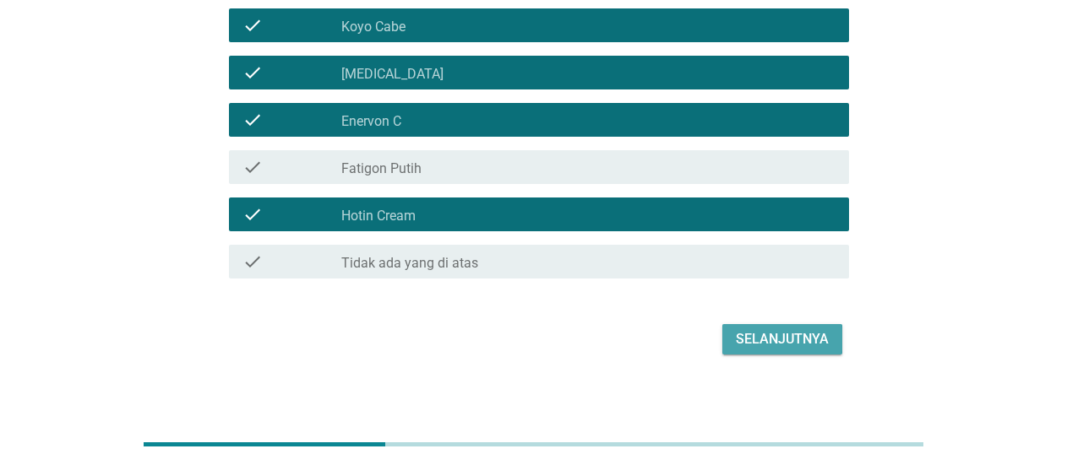
click at [800, 343] on div "Selanjutnya" at bounding box center [782, 339] width 93 height 20
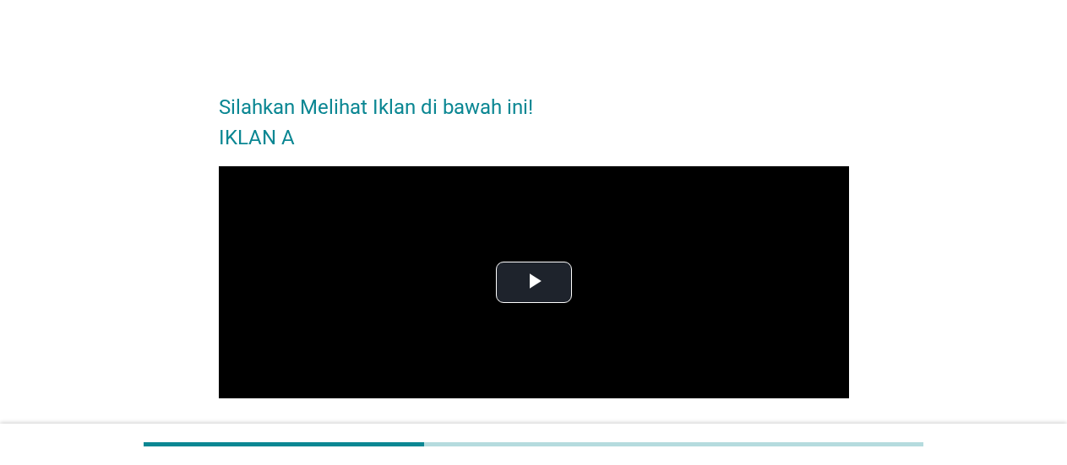
click at [897, 179] on div "Silahkan Melihat Iklan di bawah ini! IKLAN A Video Player is loading. Play Vide…" at bounding box center [534, 281] width 986 height 439
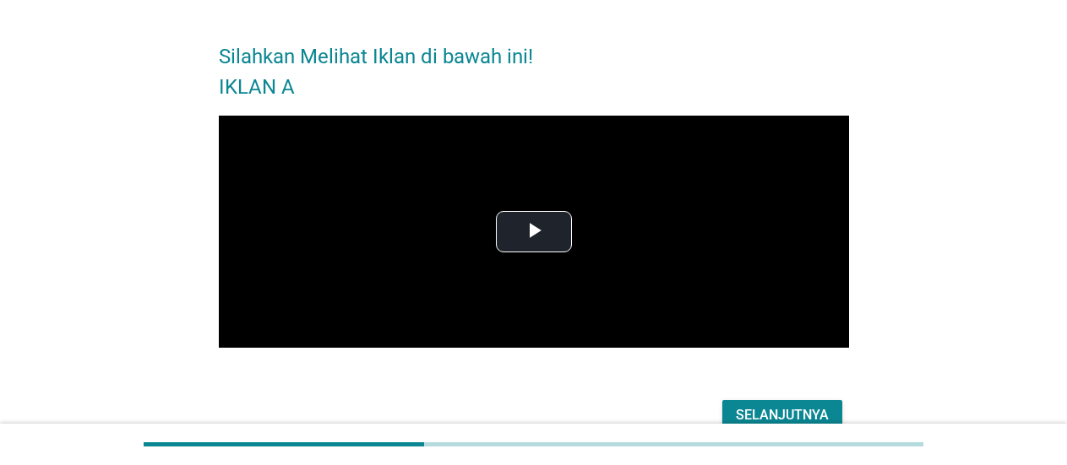
scroll to position [88, 0]
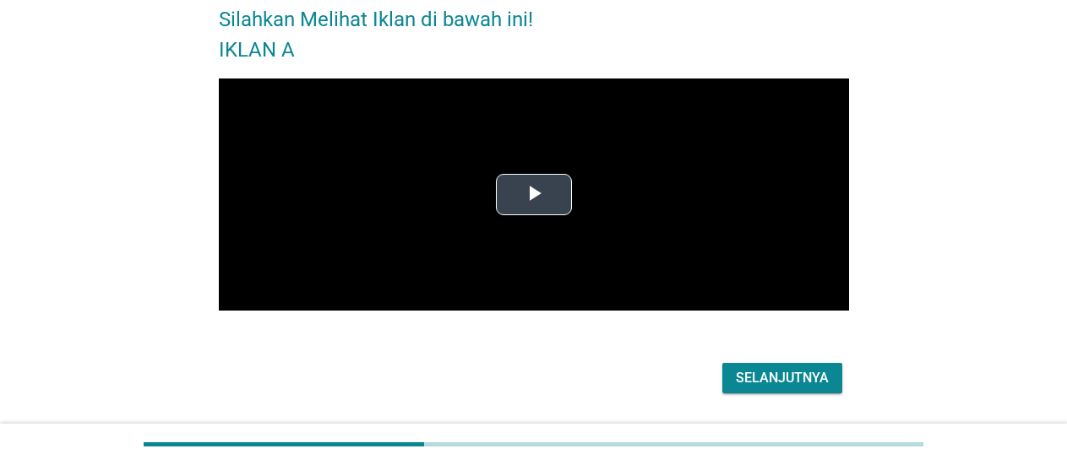
click at [534, 194] on span "Video Player" at bounding box center [534, 194] width 0 height 0
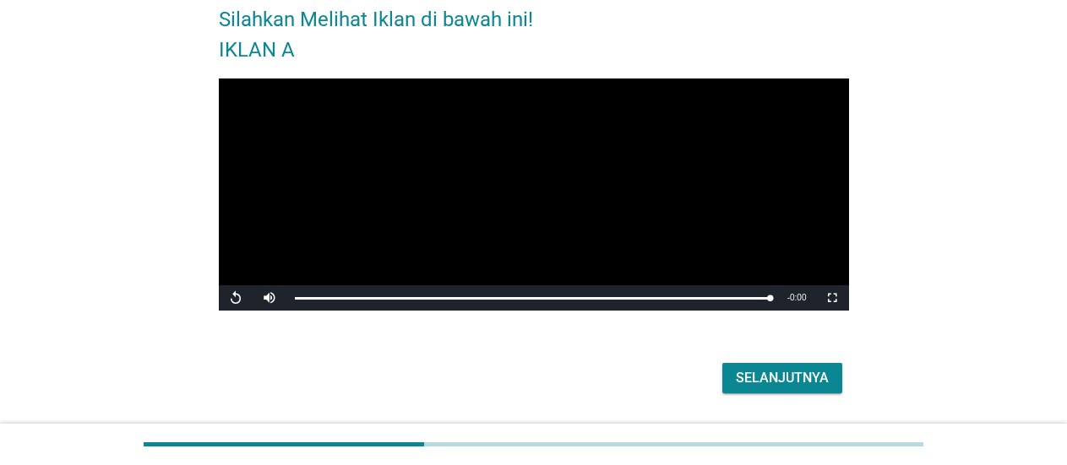
click at [741, 391] on button "Selanjutnya" at bounding box center [782, 378] width 120 height 30
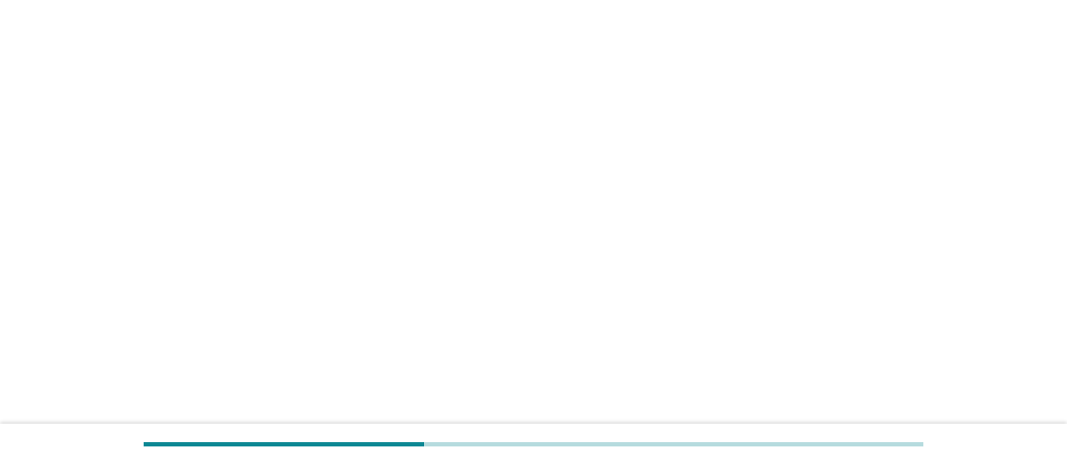
scroll to position [0, 0]
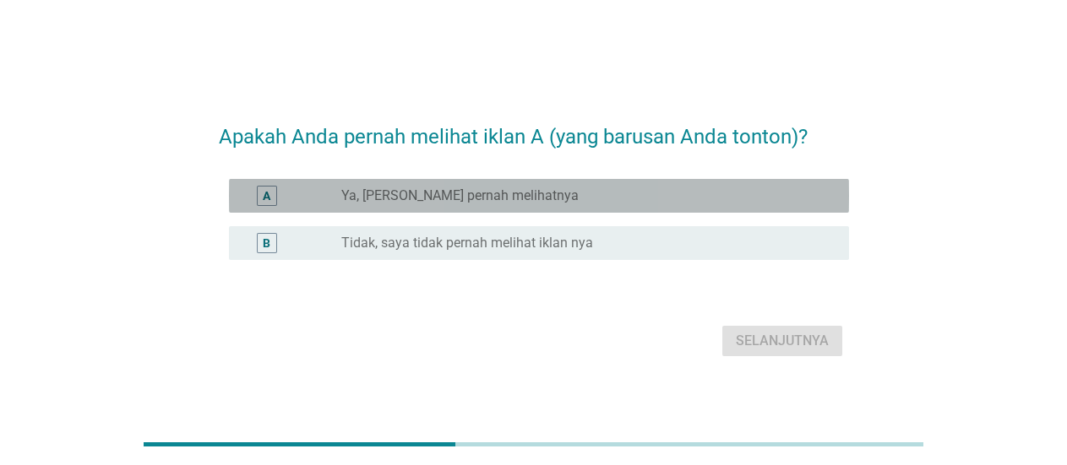
click at [612, 200] on div "radio_button_unchecked Ya, [PERSON_NAME] pernah melihatnya" at bounding box center [581, 196] width 481 height 17
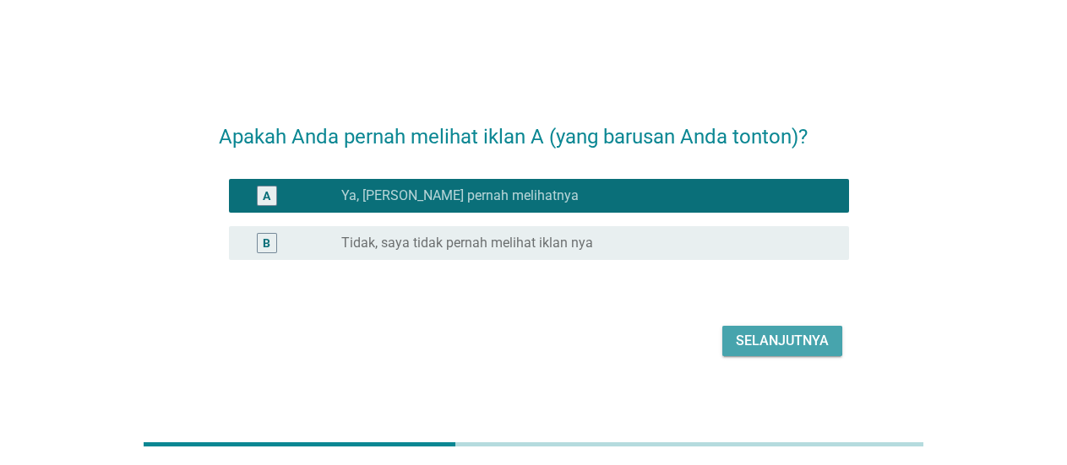
click at [752, 347] on div "Selanjutnya" at bounding box center [782, 341] width 93 height 20
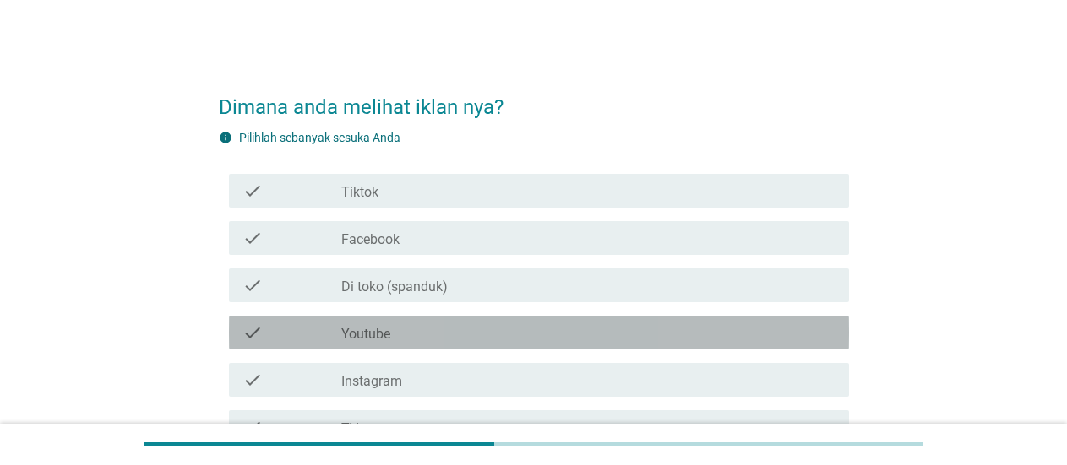
click at [459, 329] on div "check_box_outline_blank Youtube" at bounding box center [588, 333] width 494 height 20
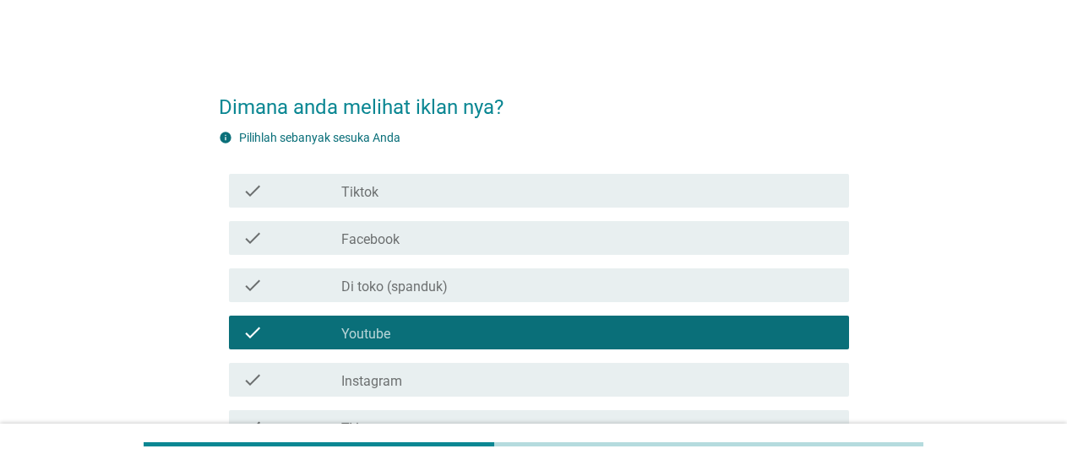
click at [911, 236] on div "Dimana anda melihat iklan nya? info Pilihlah sebanyak sesuka Anda check check_b…" at bounding box center [534, 324] width 986 height 525
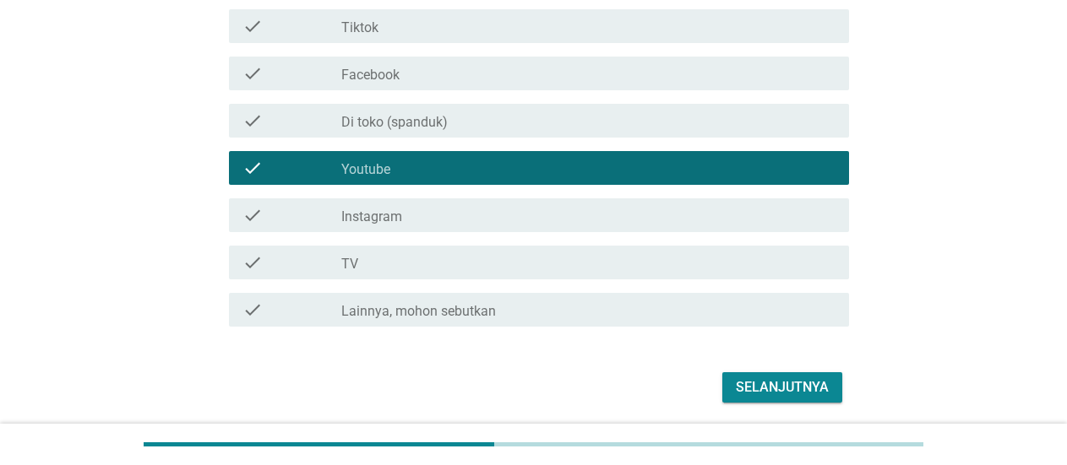
scroll to position [176, 0]
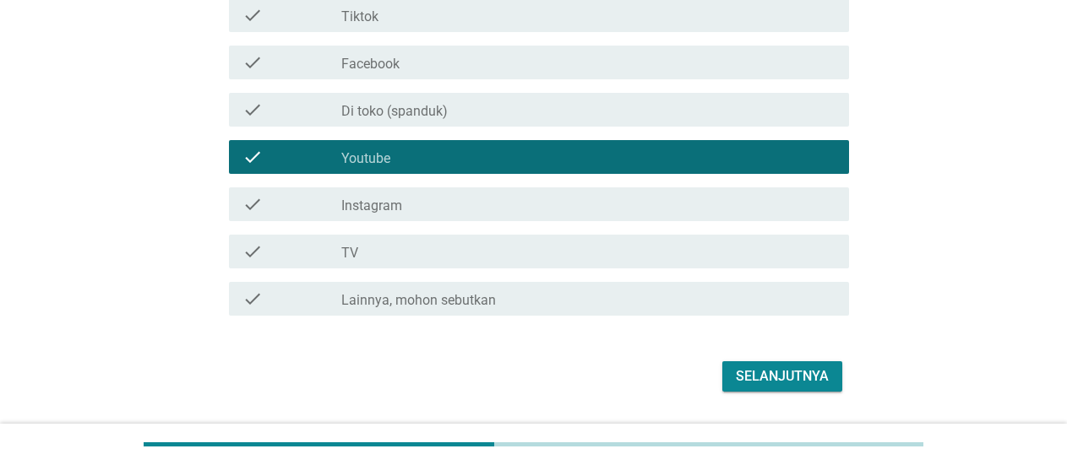
click at [526, 258] on div "check_box_outline_blank TV" at bounding box center [588, 252] width 494 height 20
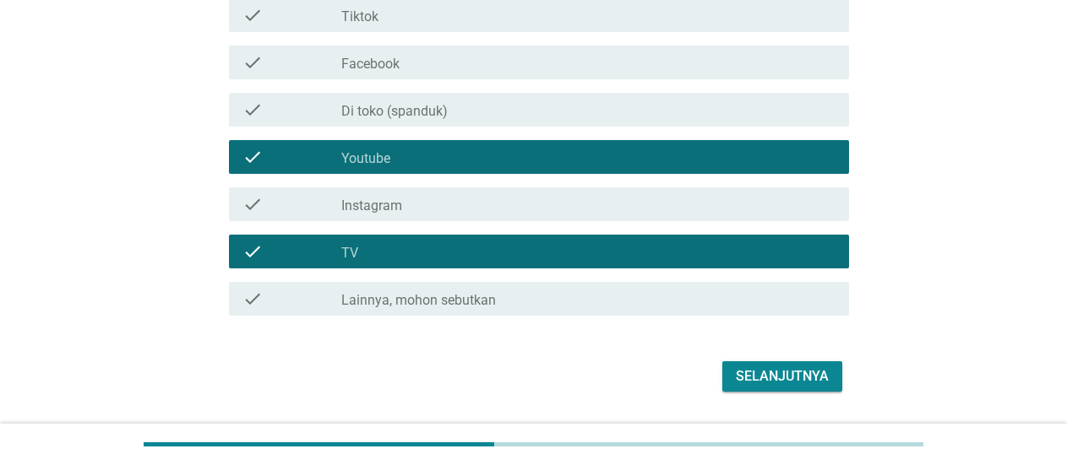
click at [773, 371] on div "Selanjutnya" at bounding box center [782, 377] width 93 height 20
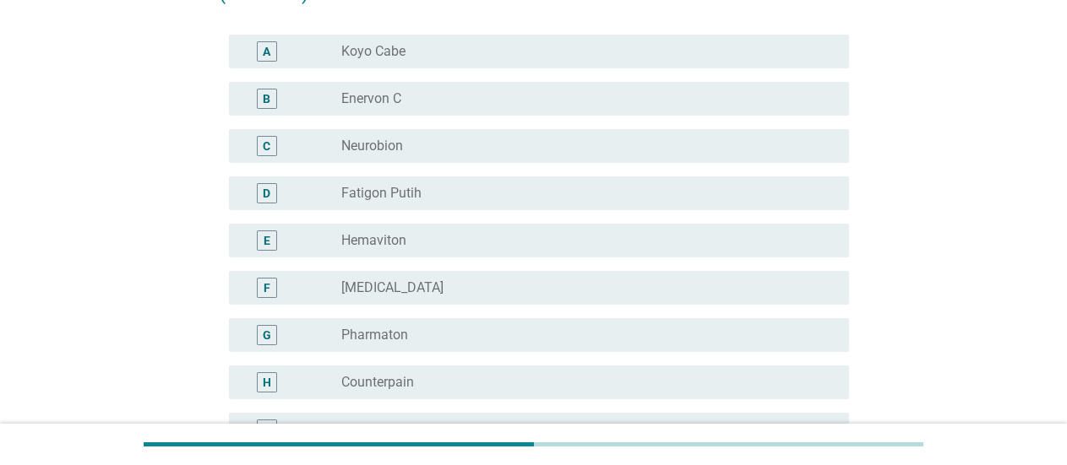
scroll to position [0, 0]
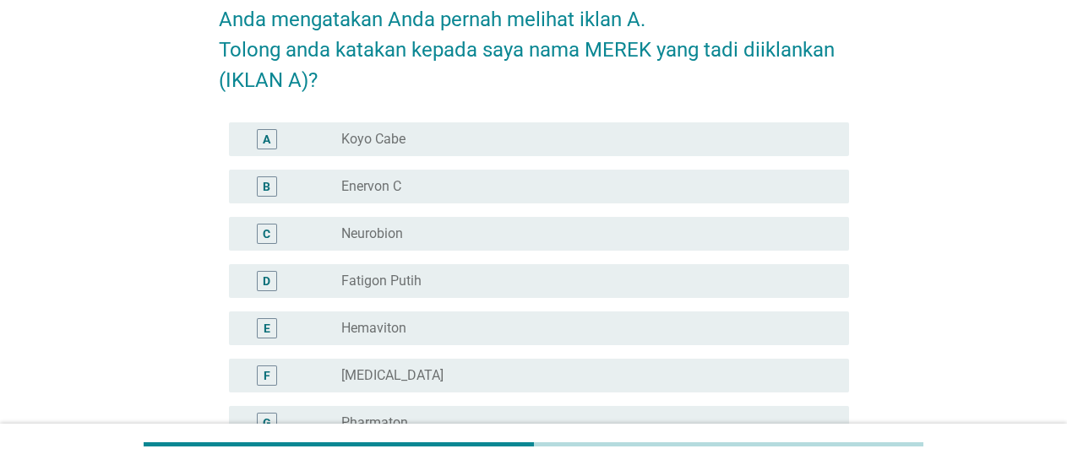
scroll to position [44, 0]
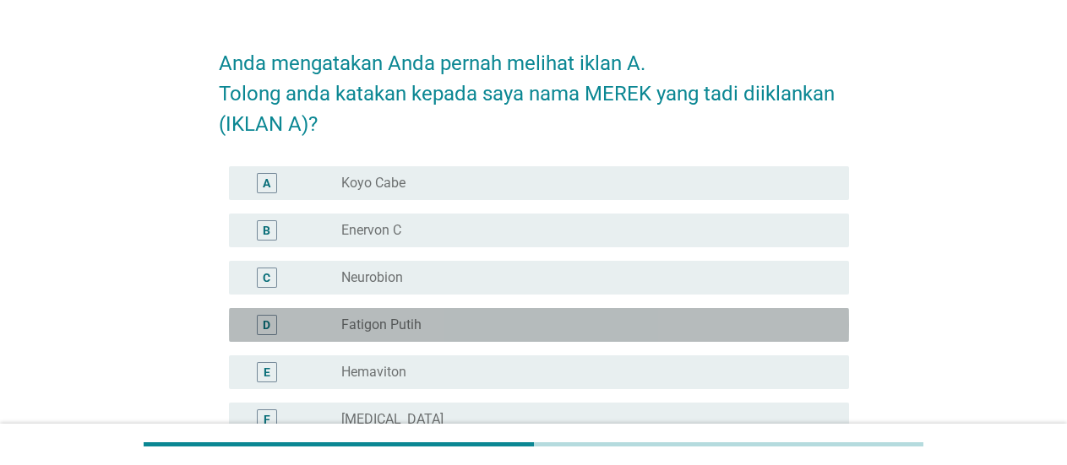
click at [423, 337] on div "D radio_button_unchecked Fatigon Putih" at bounding box center [539, 325] width 620 height 34
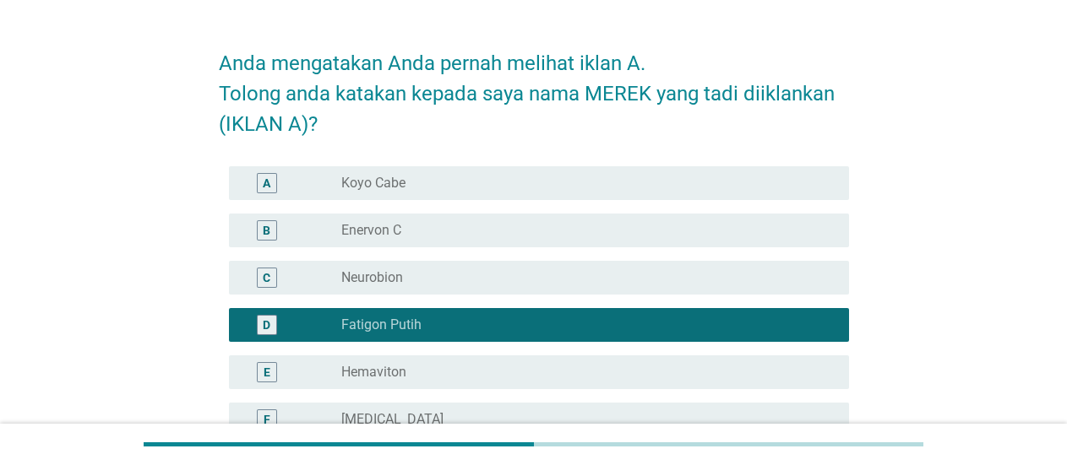
click at [912, 210] on div "Anda mengatakan Anda pernah melihat iklan A. Tolong anda katakan kepada saya na…" at bounding box center [534, 474] width 986 height 912
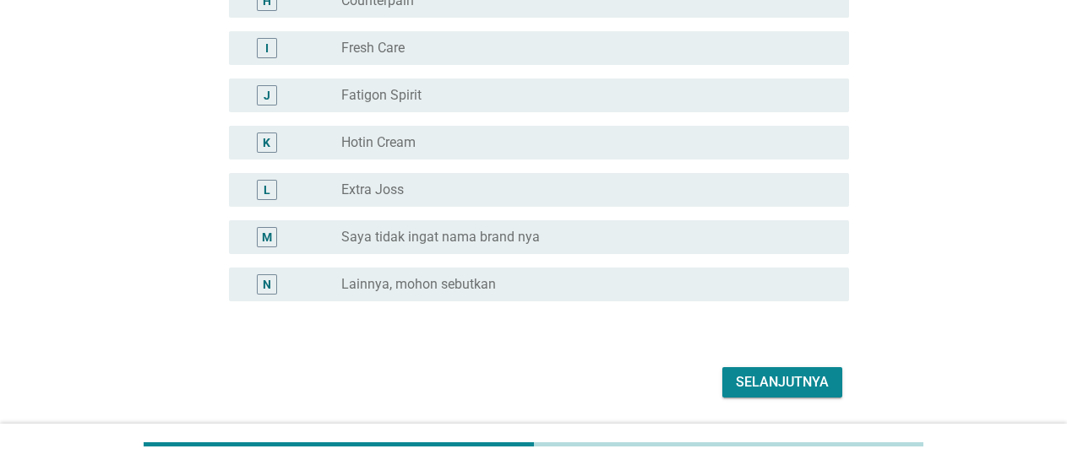
scroll to position [571, 0]
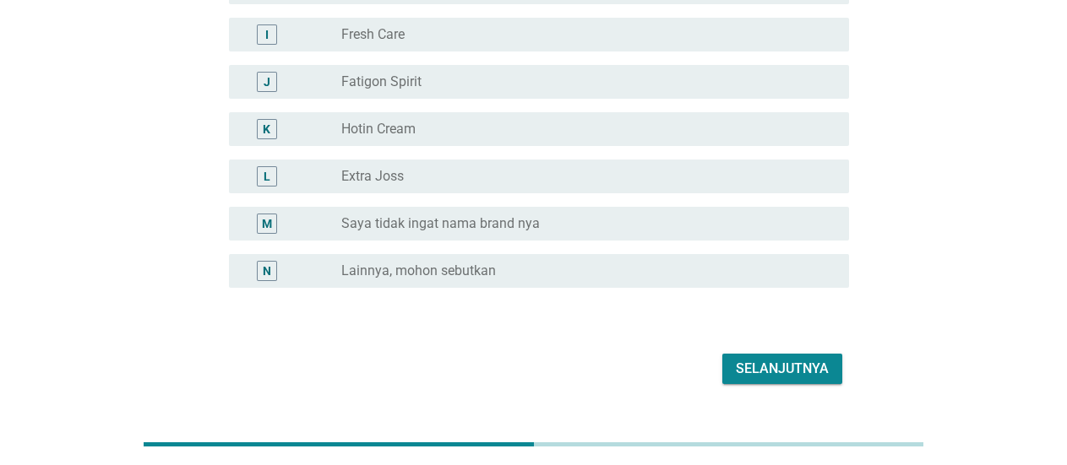
click at [766, 374] on div "Selanjutnya" at bounding box center [782, 369] width 93 height 20
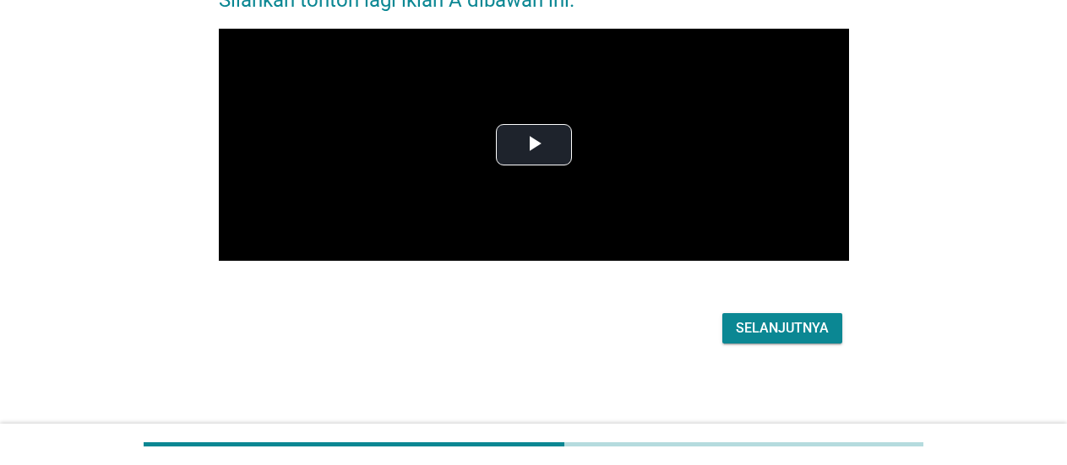
scroll to position [0, 0]
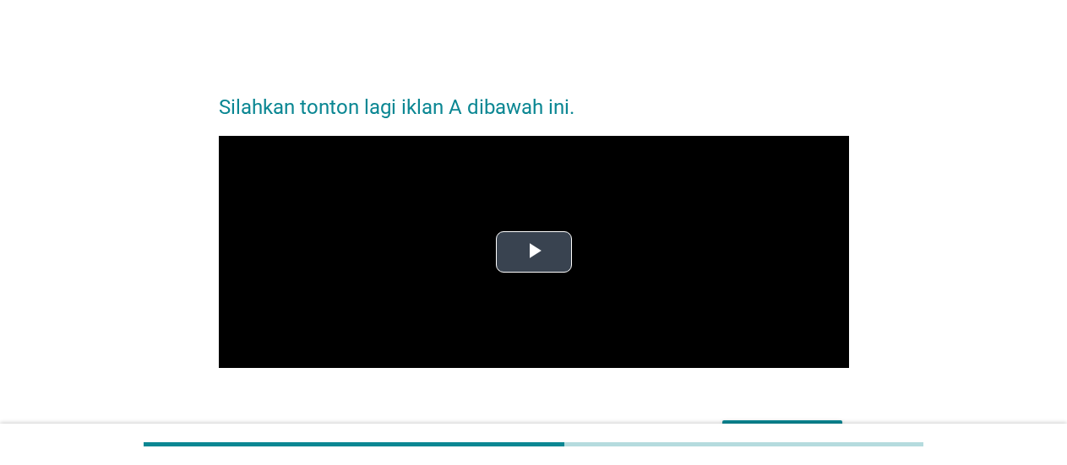
click at [534, 252] on span "Video Player" at bounding box center [534, 252] width 0 height 0
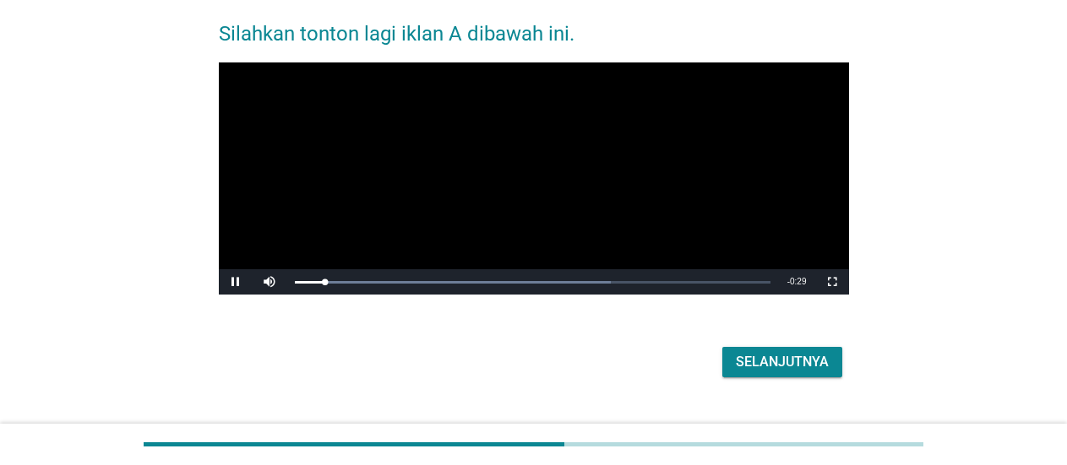
scroll to position [75, 0]
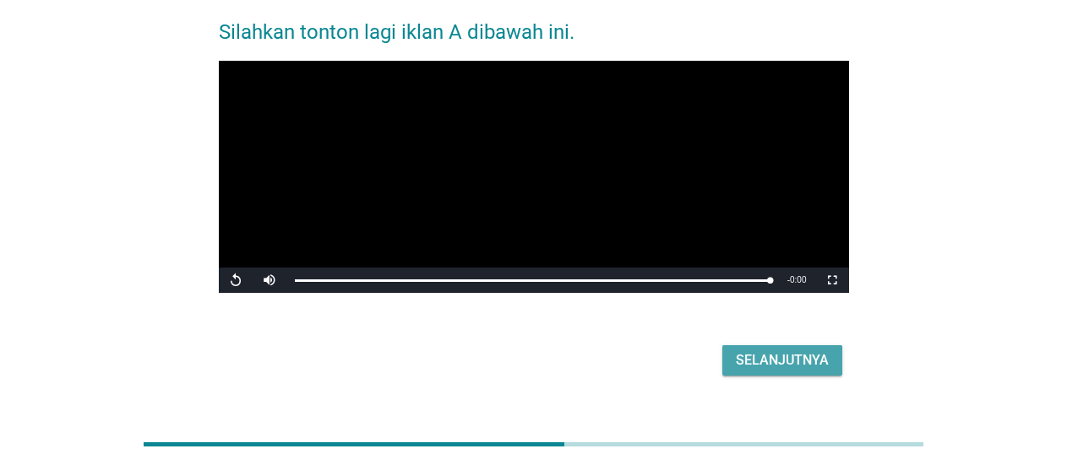
click at [808, 362] on div "Selanjutnya" at bounding box center [782, 361] width 93 height 20
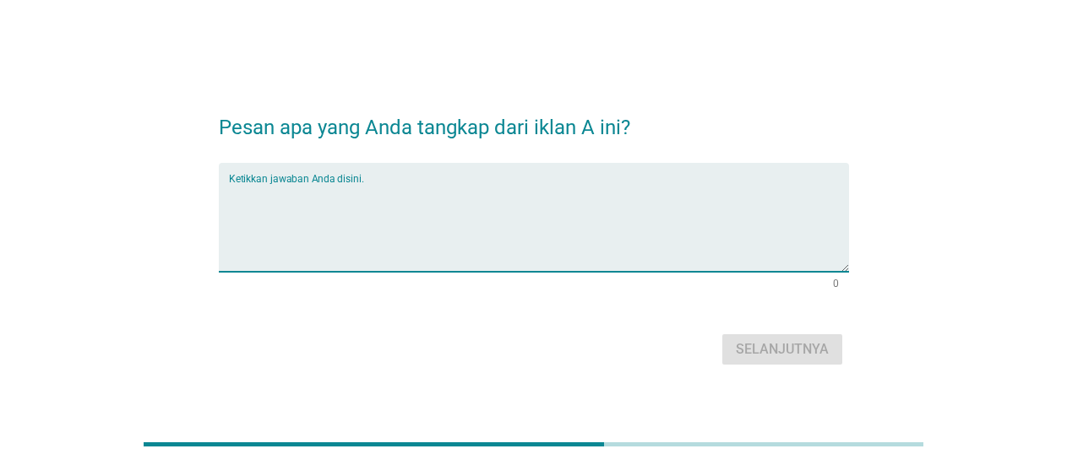
click at [623, 212] on textarea "Ketikkan jawaban Anda disini." at bounding box center [539, 227] width 620 height 89
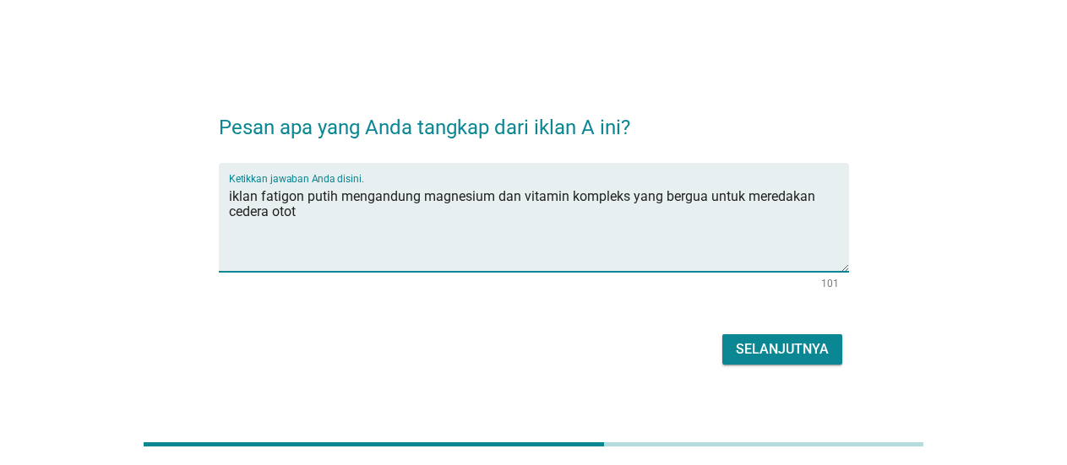
type textarea "iklan fatigon putih mengandung magnesium dan vitamin kompleks yang bergua untuk…"
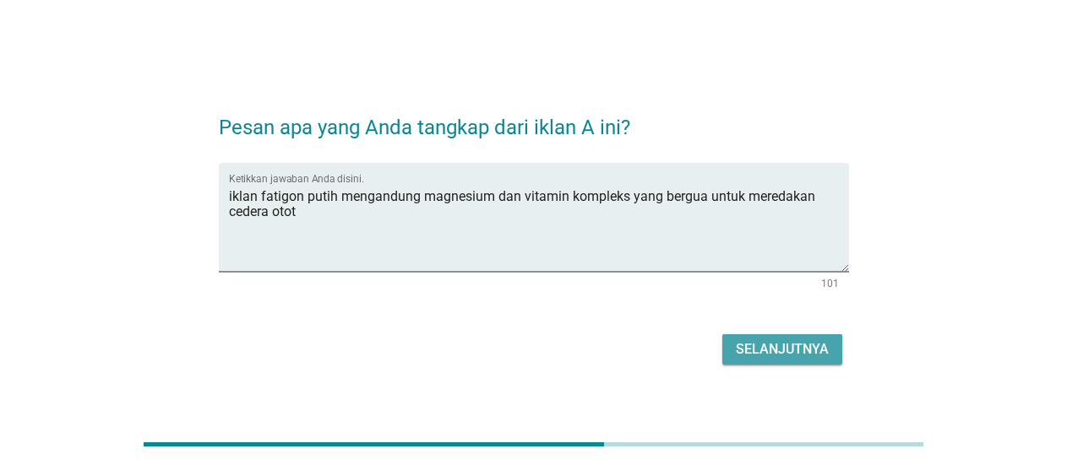
click at [805, 360] on div "Selanjutnya" at bounding box center [782, 350] width 93 height 20
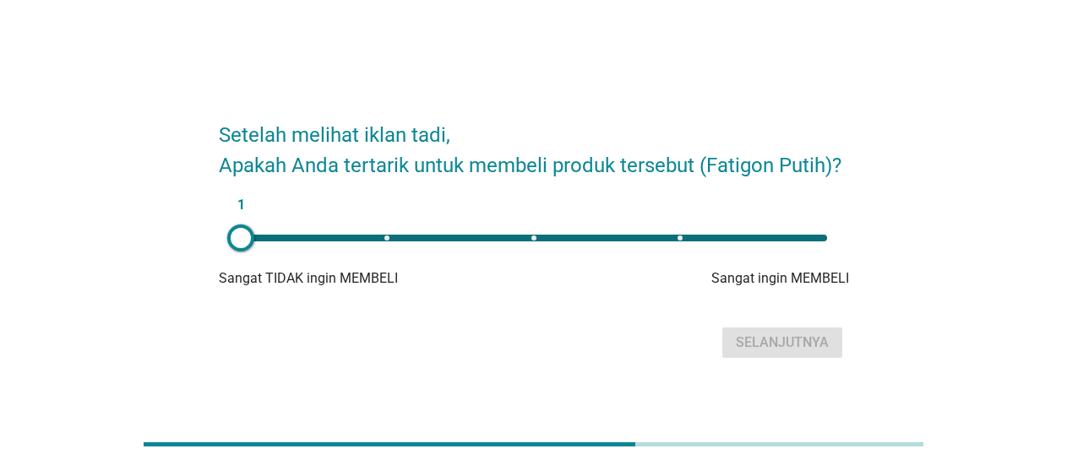
click at [708, 242] on div "1" at bounding box center [533, 238] width 613 height 34
type input "4"
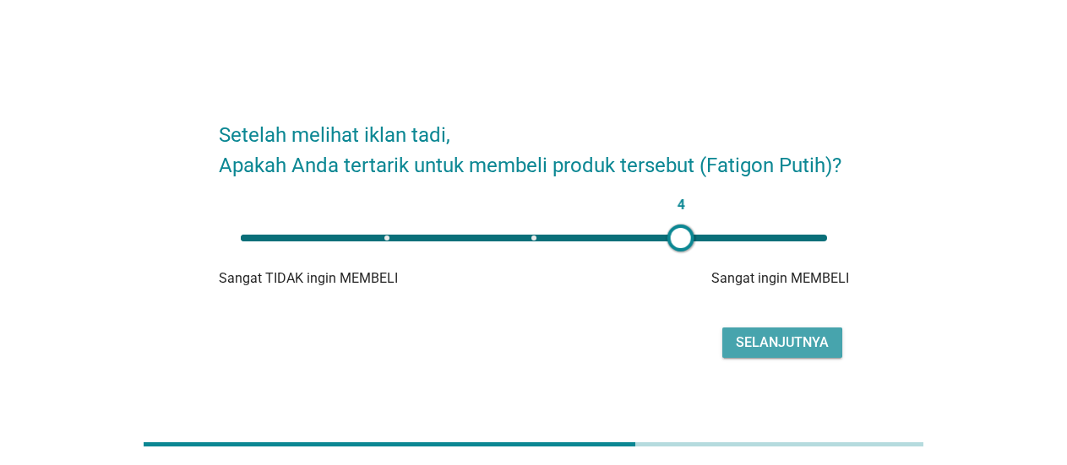
click at [752, 335] on div "Selanjutnya" at bounding box center [782, 343] width 93 height 20
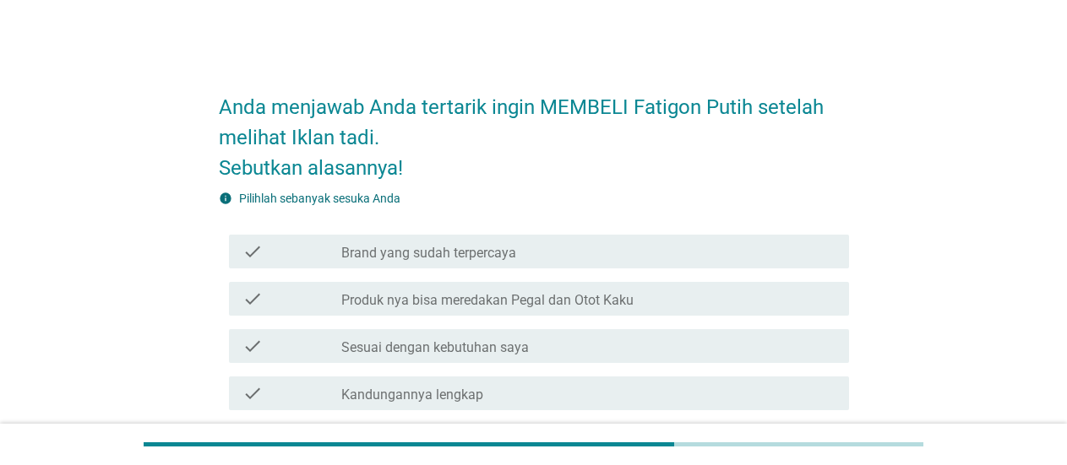
click at [925, 227] on div "Anda menjawab Anda tertarik ingin MEMBELI Fatigon Putih setelah melihat Iklan t…" at bounding box center [534, 331] width 986 height 538
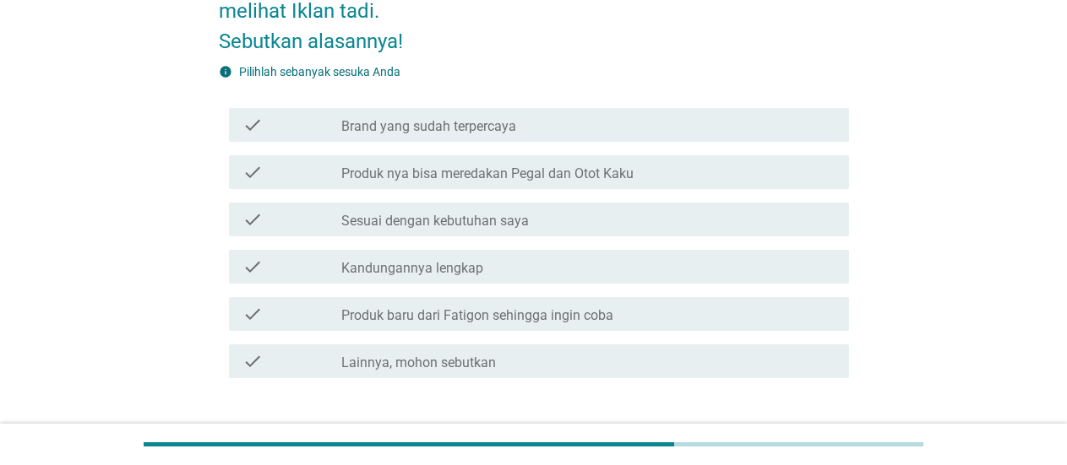
scroll to position [132, 0]
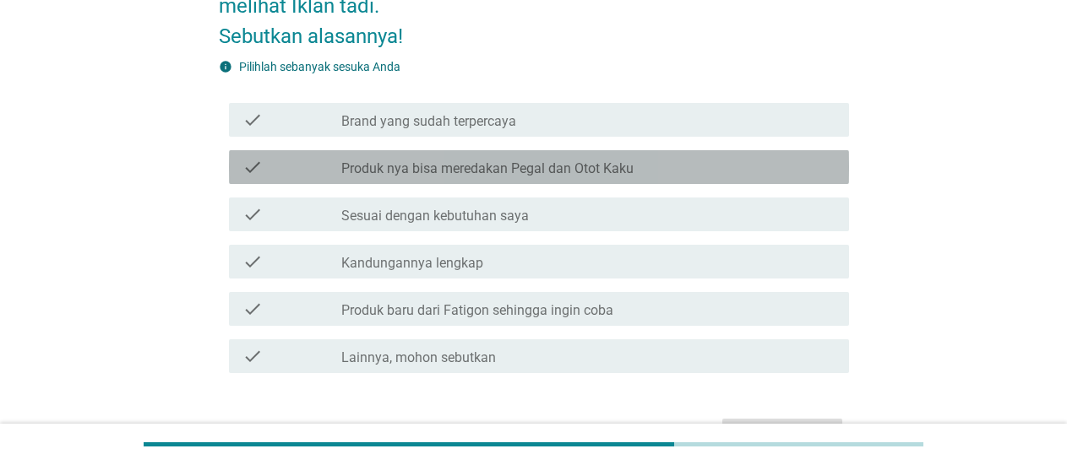
click at [638, 165] on div "check_box_outline_blank Produk nya bisa meredakan Pegal dan Otot Kaku" at bounding box center [588, 167] width 494 height 20
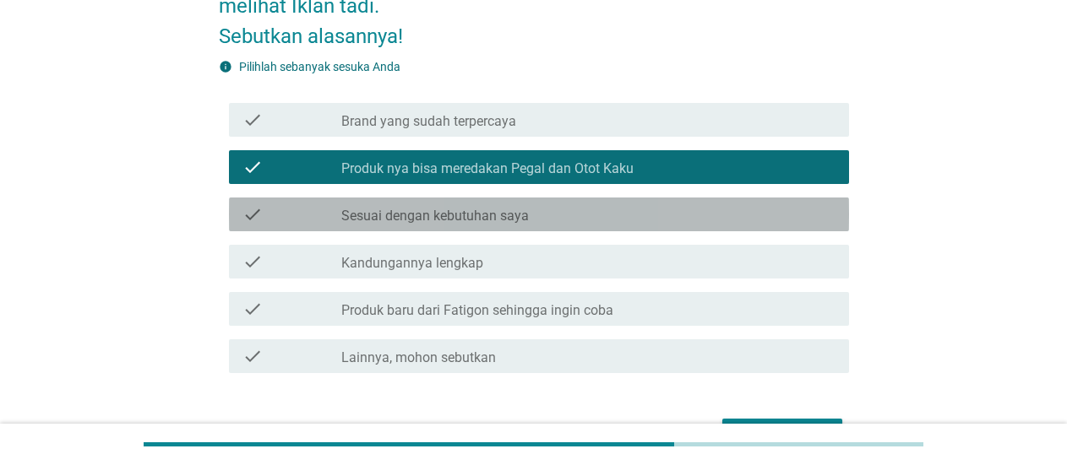
click at [596, 212] on div "check_box_outline_blank Sesuai dengan kebutuhan saya" at bounding box center [588, 214] width 494 height 20
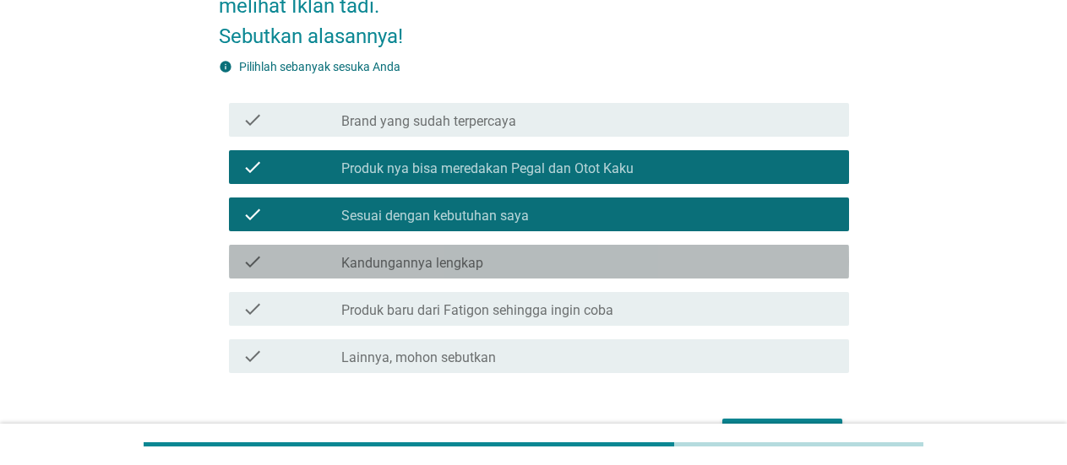
click at [572, 269] on div "check_box_outline_blank Kandungannya lengkap" at bounding box center [588, 262] width 494 height 20
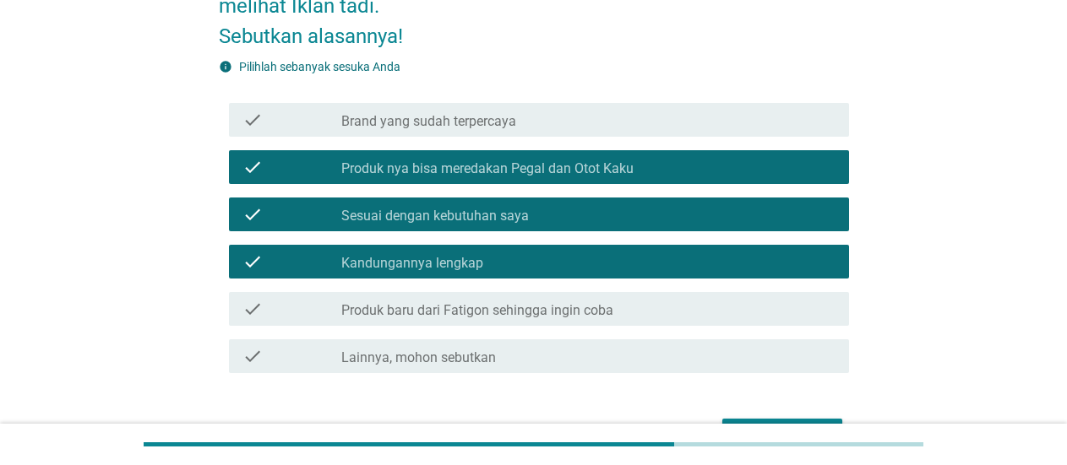
click at [959, 281] on div "Anda menjawab Anda tertarik ingin MEMBELI Fatigon Putih setelah melihat Iklan t…" at bounding box center [534, 199] width 986 height 538
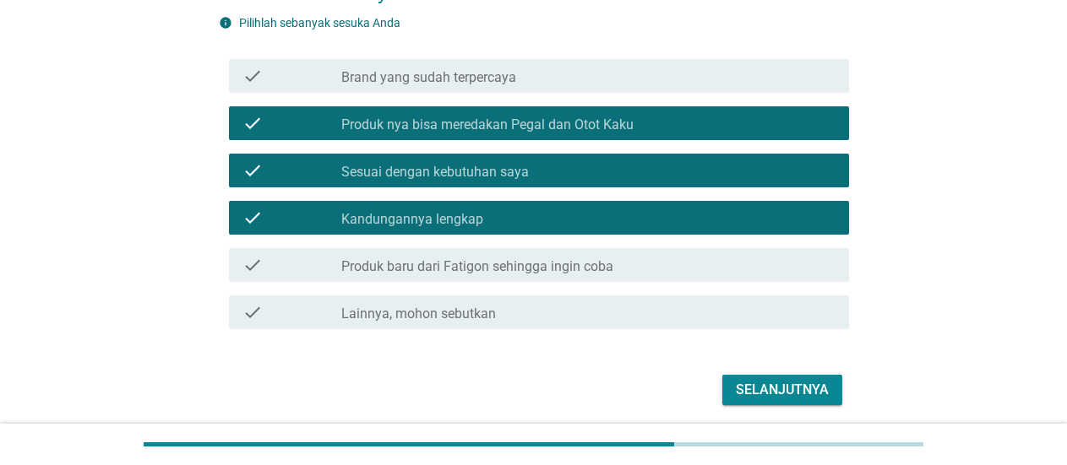
scroll to position [220, 0]
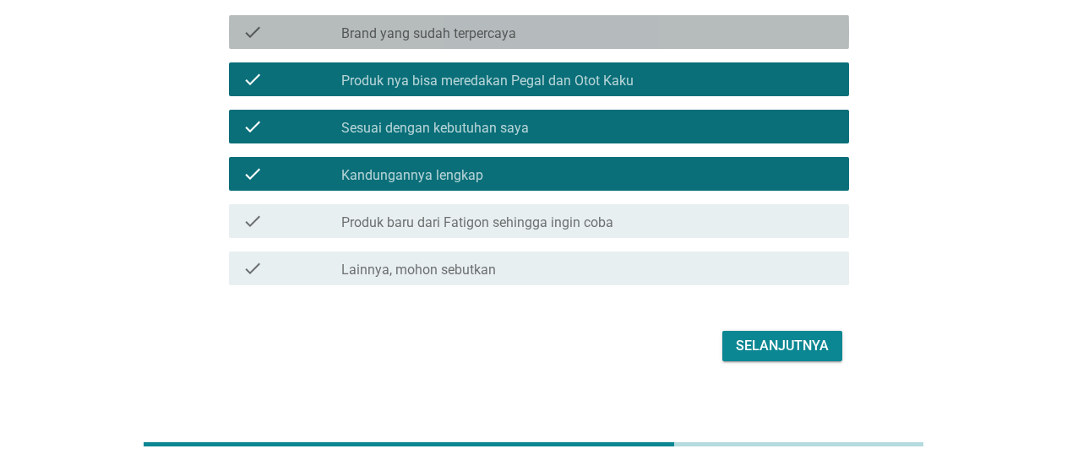
click at [513, 30] on label "Brand yang sudah terpercaya" at bounding box center [428, 33] width 175 height 17
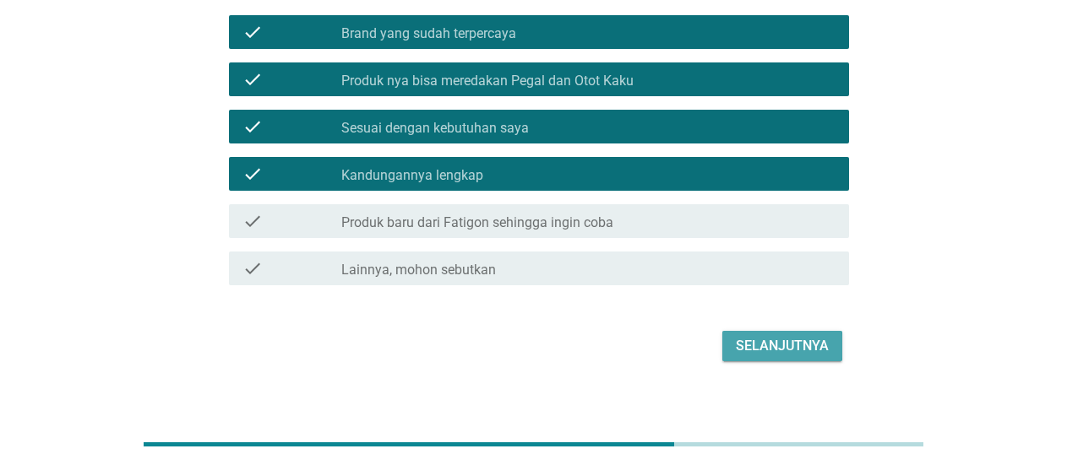
click at [764, 344] on div "Selanjutnya" at bounding box center [782, 346] width 93 height 20
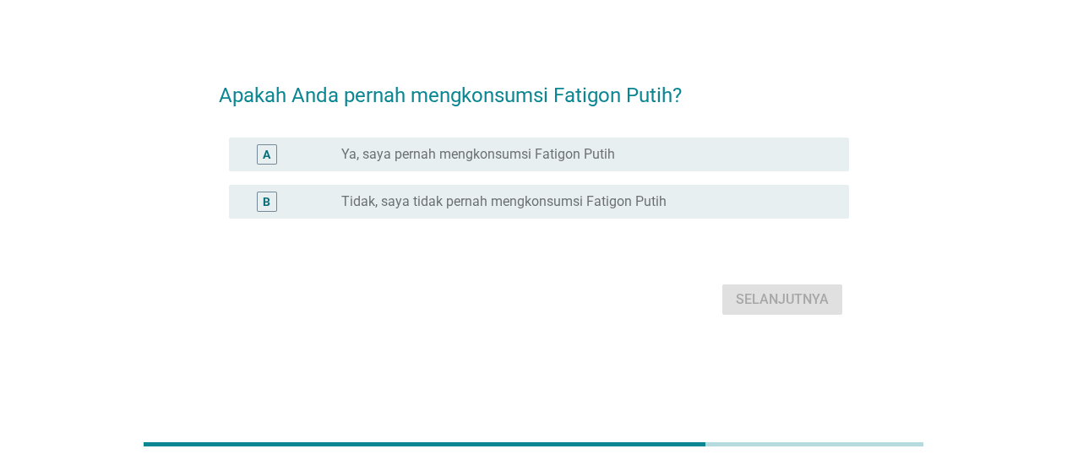
scroll to position [0, 0]
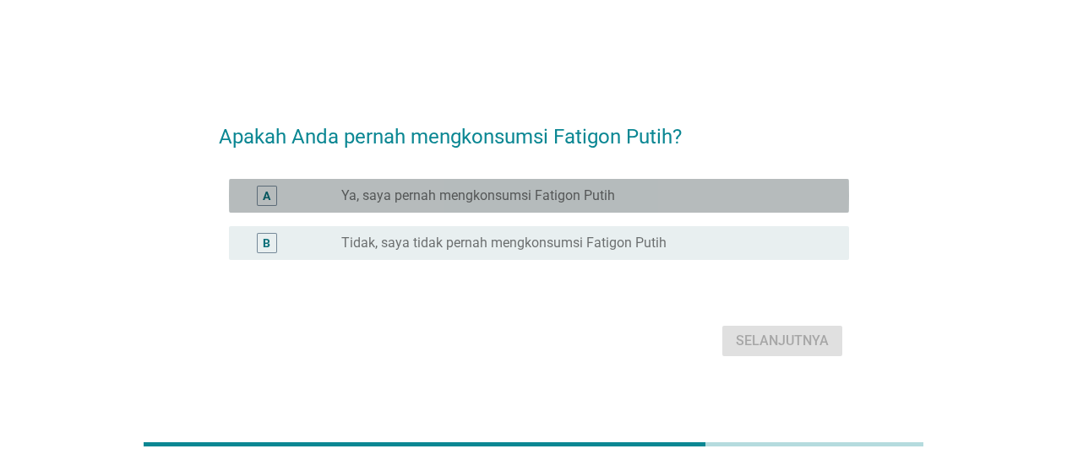
click at [677, 205] on div "radio_button_unchecked Ya, saya pernah mengkonsumsi Fatigon Putih" at bounding box center [588, 196] width 494 height 20
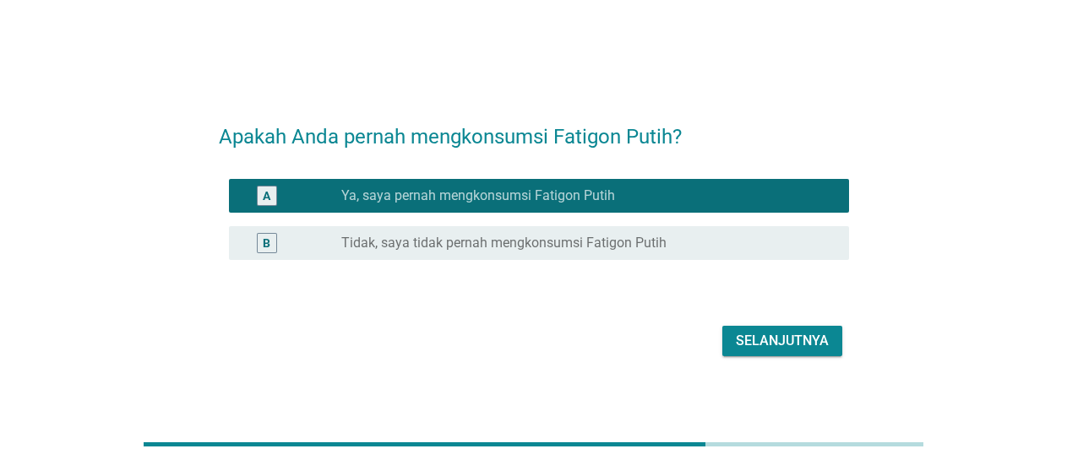
click at [740, 337] on div "Selanjutnya" at bounding box center [782, 341] width 93 height 20
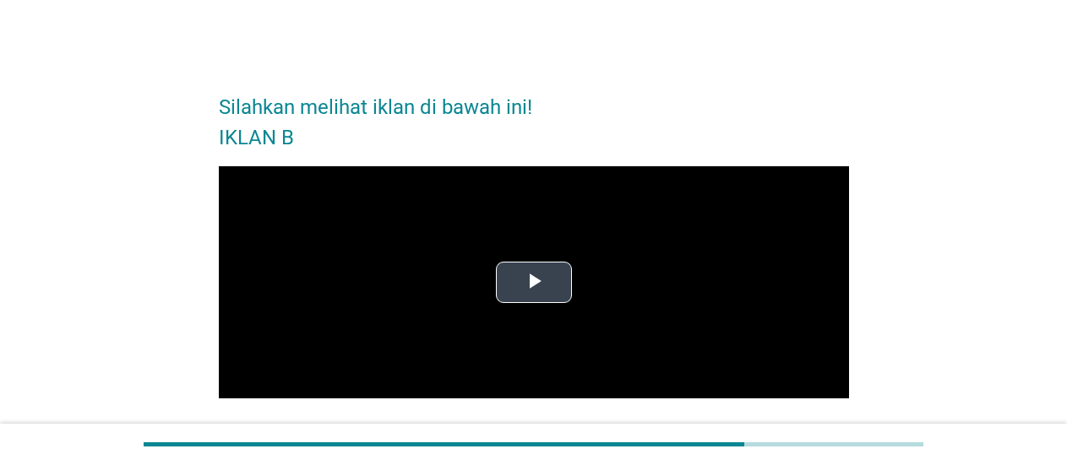
click at [534, 282] on span "Video Player" at bounding box center [534, 282] width 0 height 0
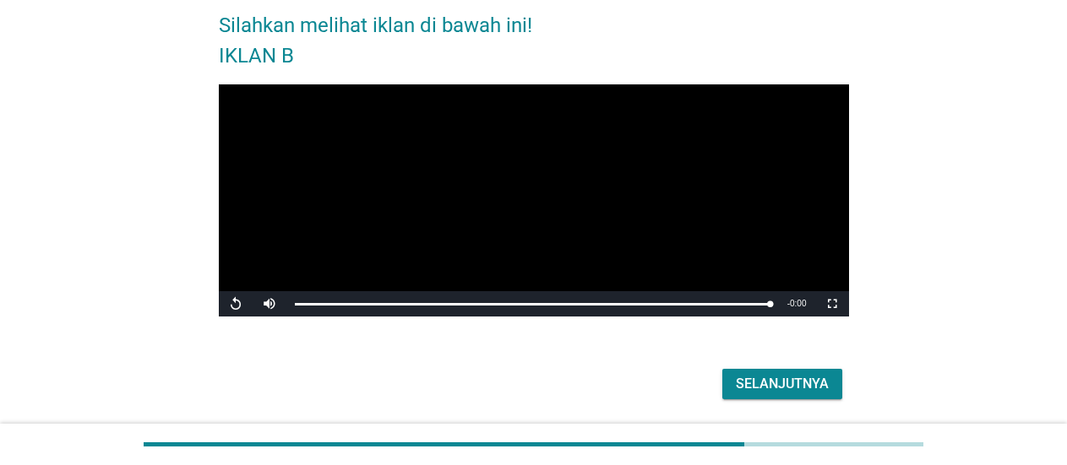
scroll to position [98, 0]
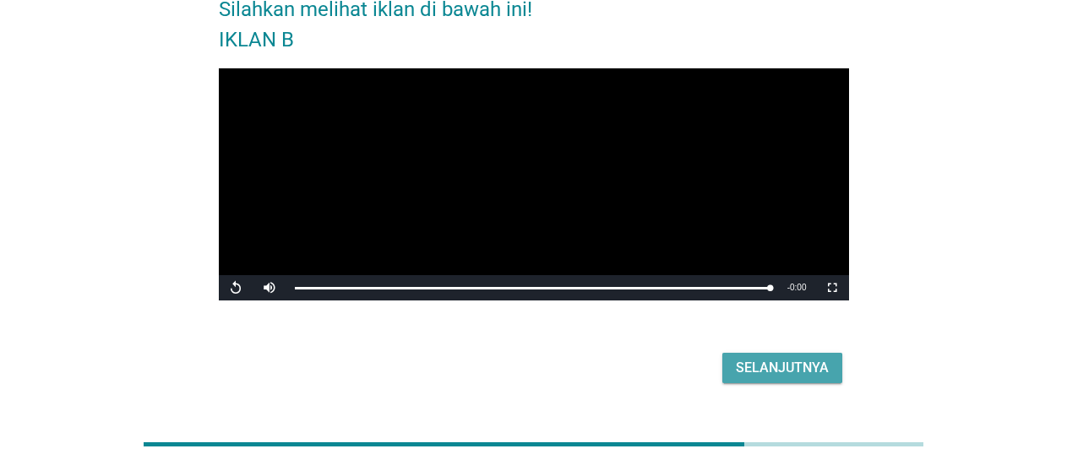
click at [770, 371] on div "Selanjutnya" at bounding box center [782, 368] width 93 height 20
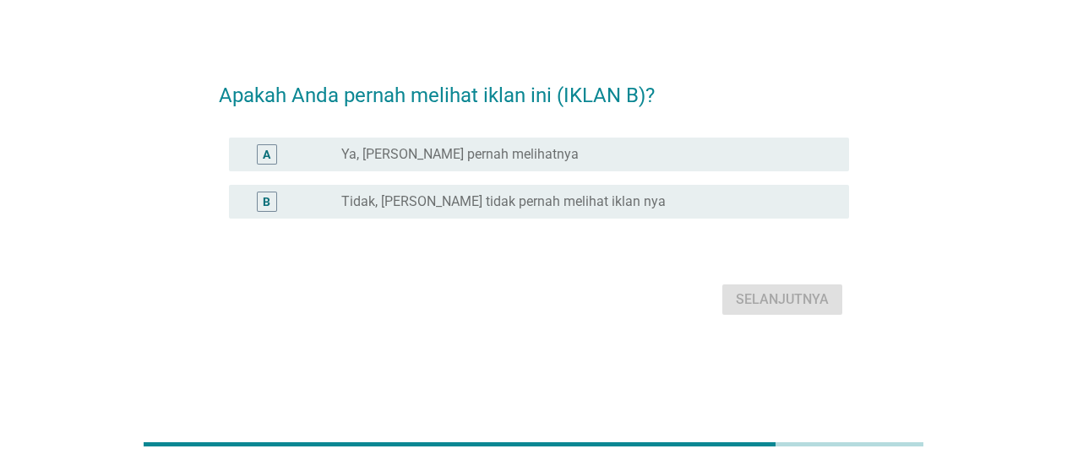
scroll to position [0, 0]
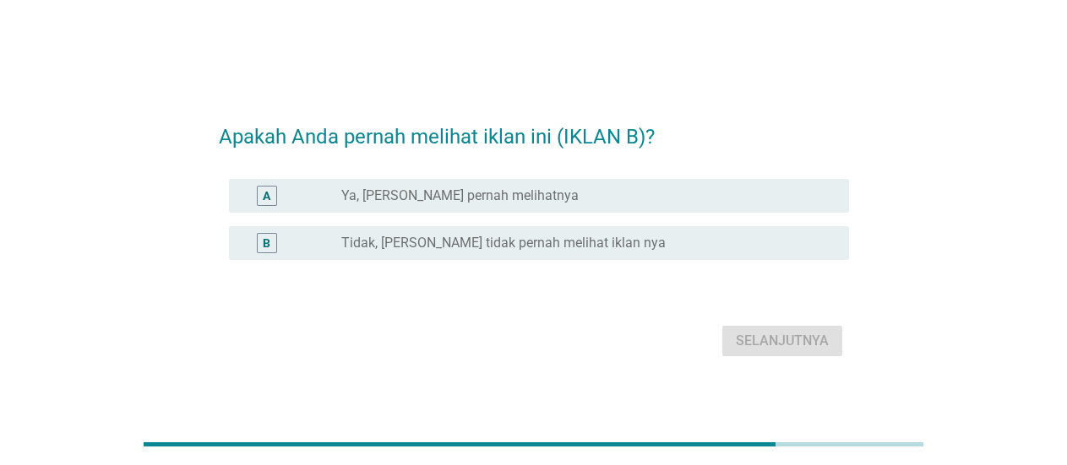
click at [548, 199] on div "radio_button_unchecked Ya, [PERSON_NAME] pernah melihatnya" at bounding box center [581, 196] width 481 height 17
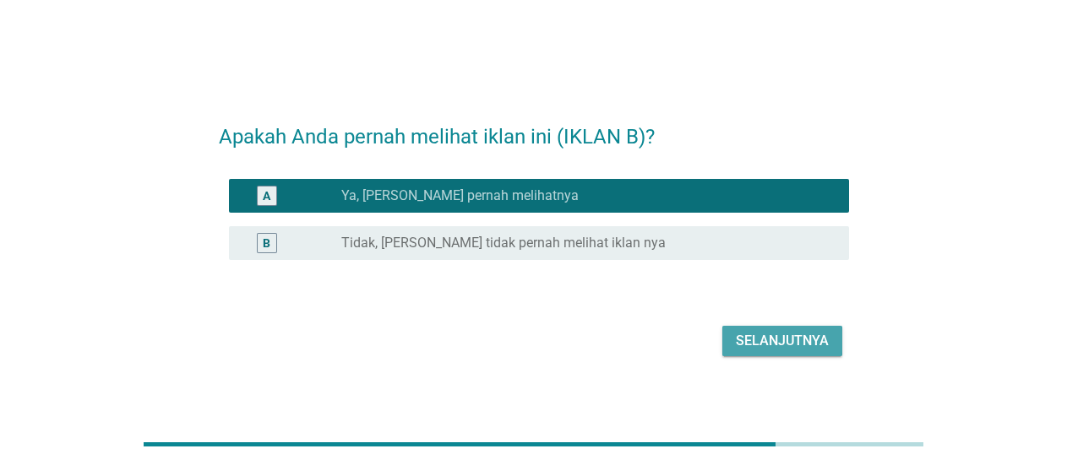
click at [760, 337] on div "Selanjutnya" at bounding box center [782, 341] width 93 height 20
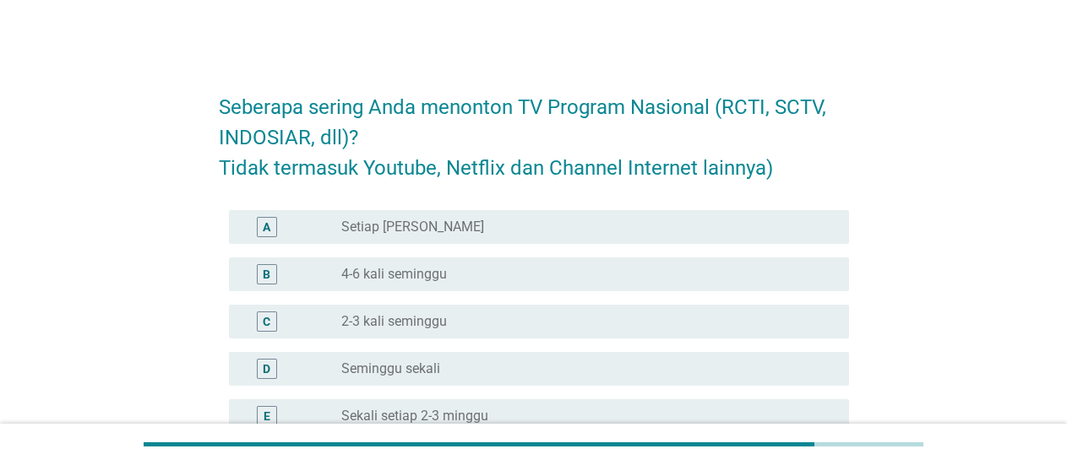
click at [927, 288] on div "Seberapa sering Anda menonton TV Program Nasional (RCTI, SCTV, INDOSIAR, dll)? …" at bounding box center [534, 352] width 986 height 581
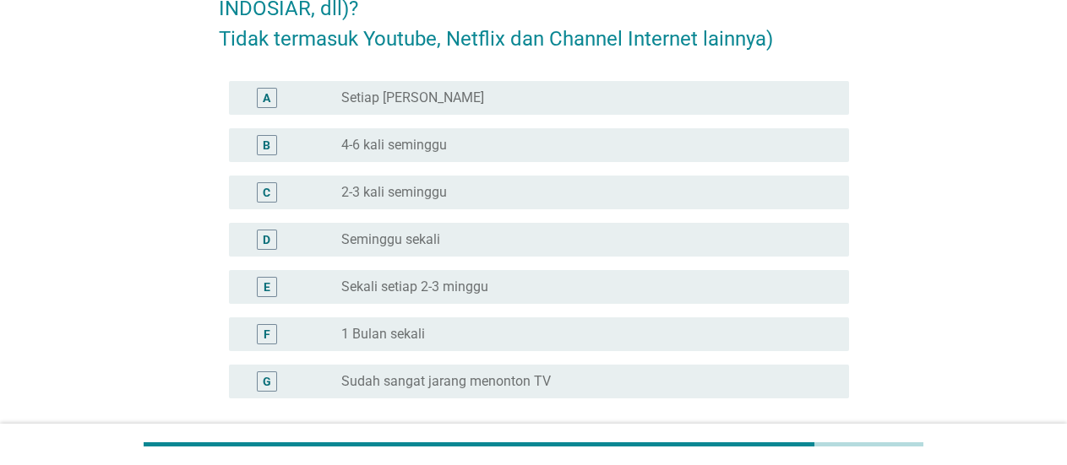
scroll to position [132, 0]
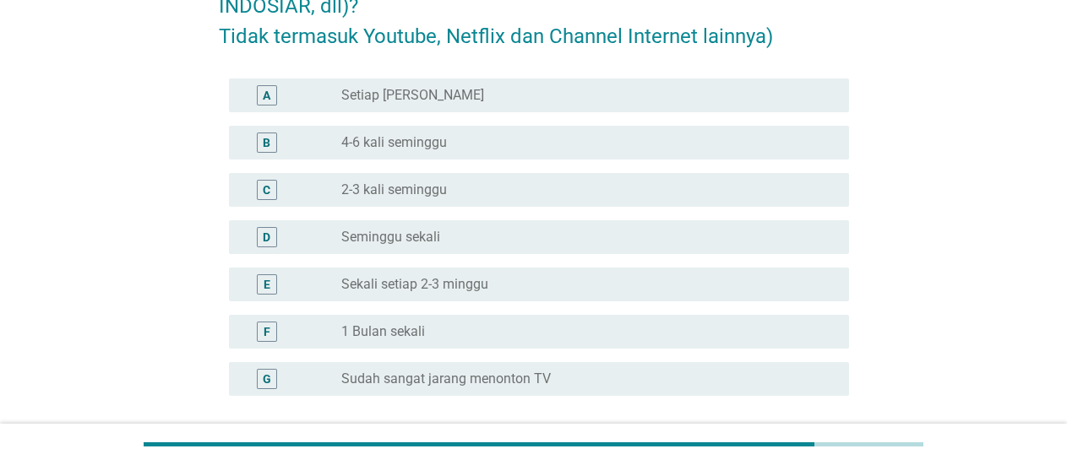
click at [462, 254] on div "D radio_button_unchecked Seminggu sekali" at bounding box center [534, 237] width 630 height 47
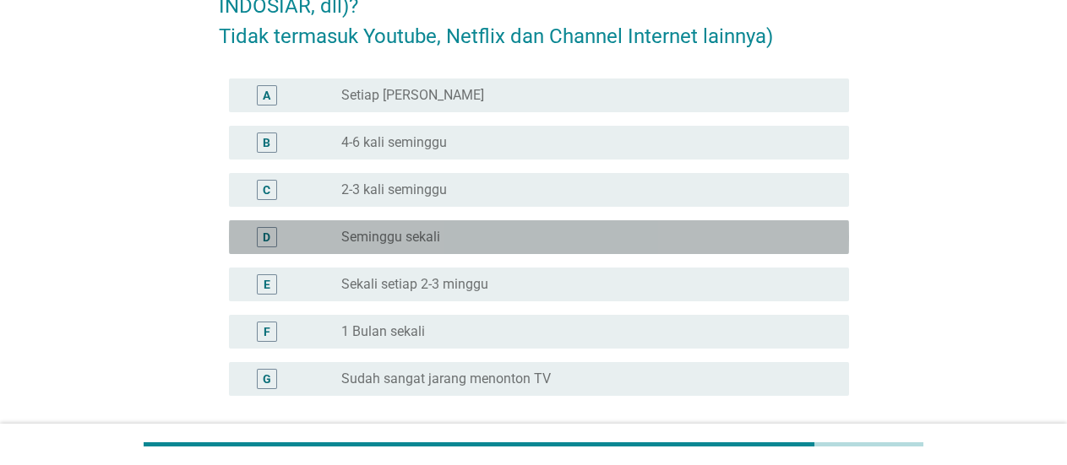
click at [501, 236] on div "radio_button_unchecked Seminggu sekali" at bounding box center [581, 237] width 481 height 17
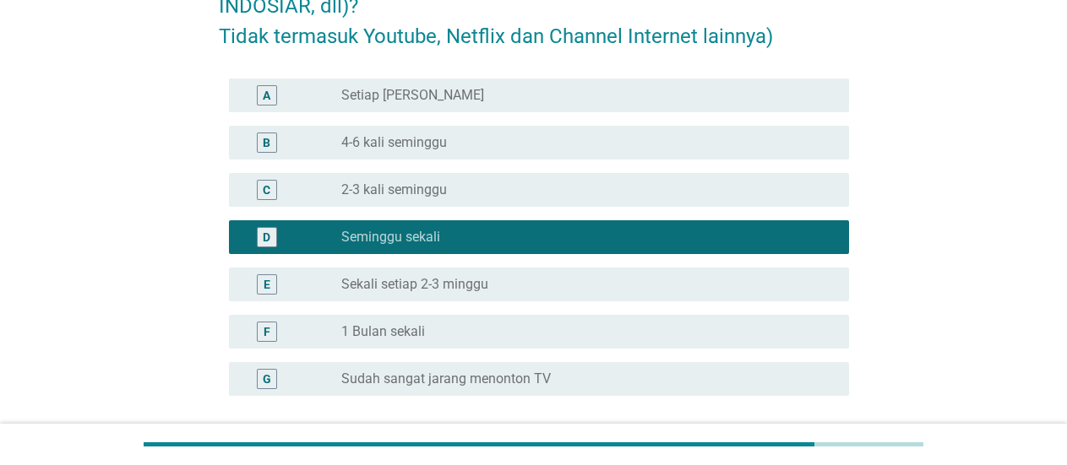
click at [498, 190] on div "radio_button_unchecked 2-3 kali seminggu" at bounding box center [581, 190] width 481 height 17
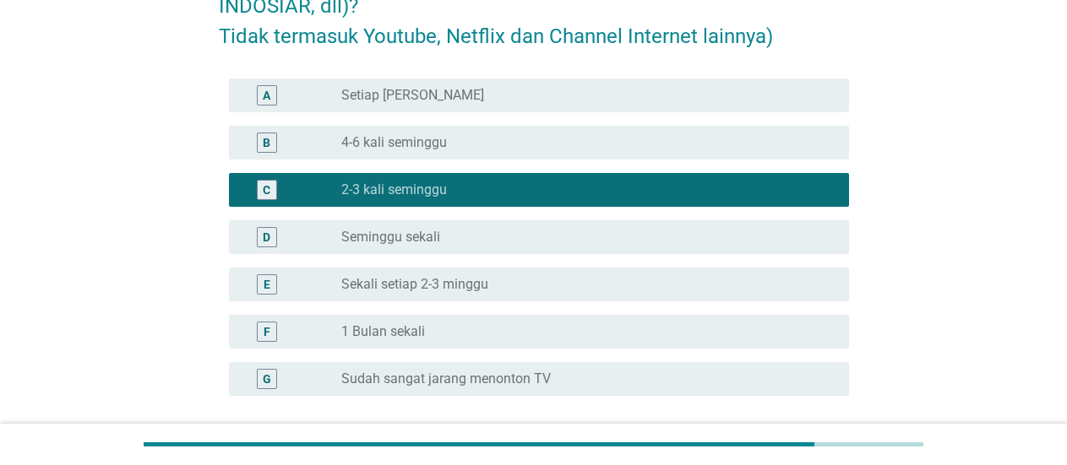
click at [903, 243] on div "Seberapa sering Anda menonton TV Program Nasional (RCTI, SCTV, INDOSIAR, dll)? …" at bounding box center [534, 220] width 986 height 581
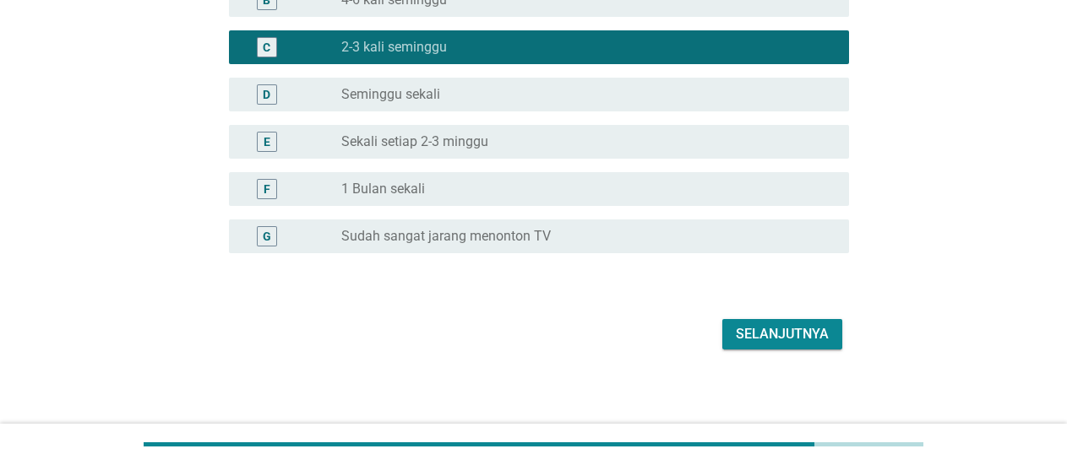
scroll to position [280, 0]
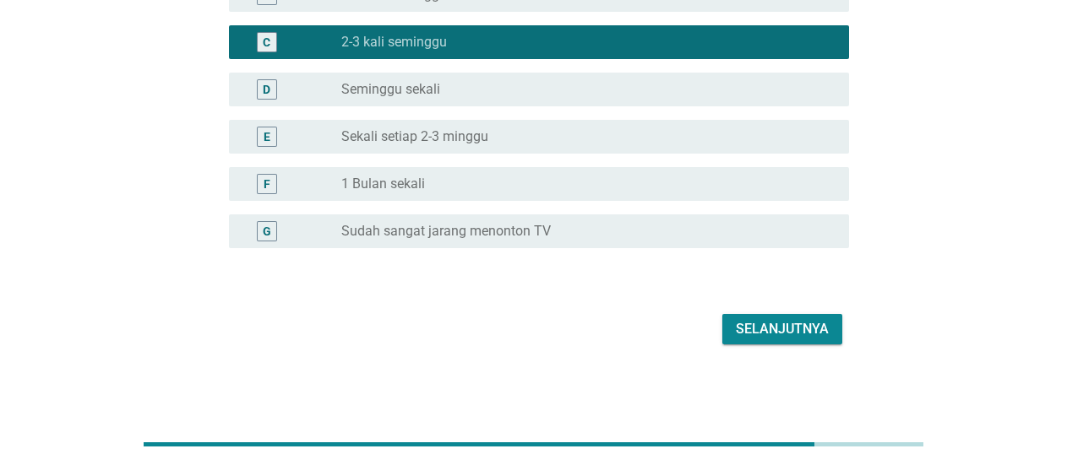
click at [802, 332] on div "Selanjutnya" at bounding box center [782, 329] width 93 height 20
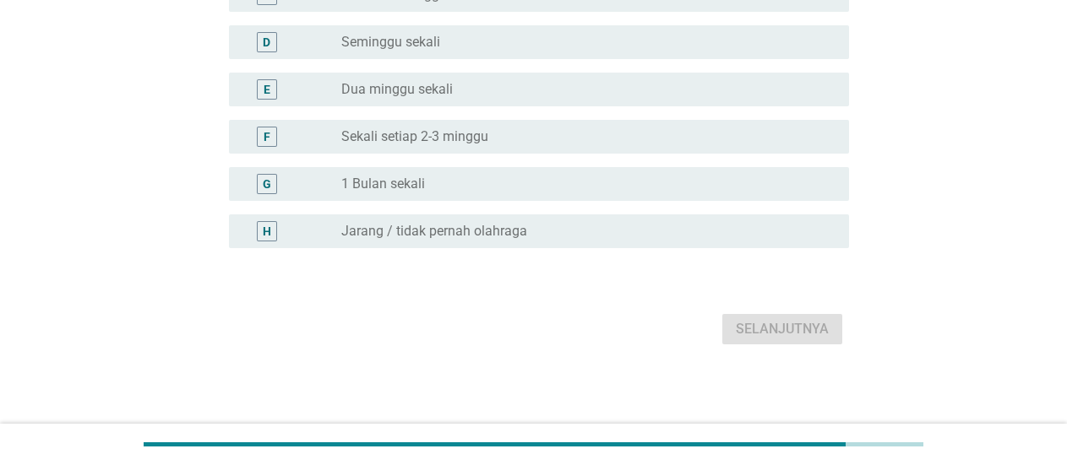
scroll to position [0, 0]
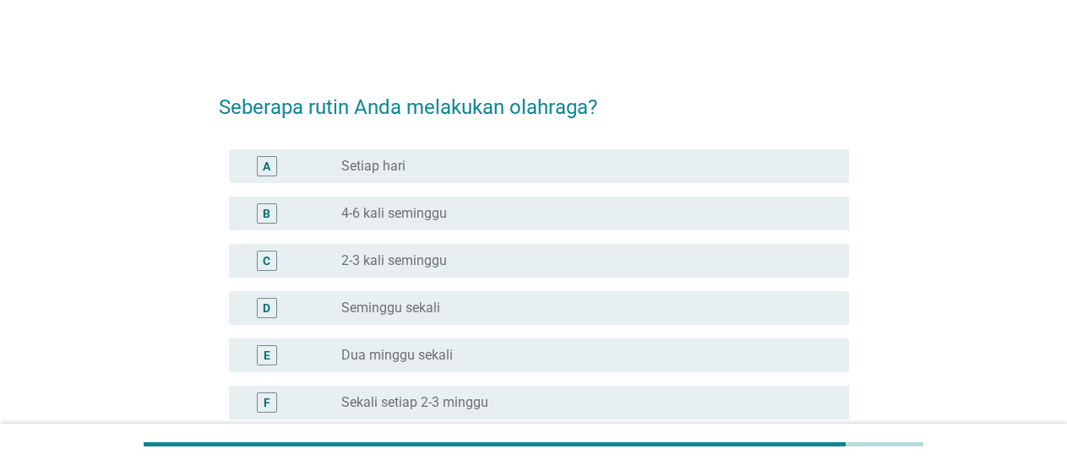
click at [447, 263] on div "radio_button_unchecked 2-3 kali seminggu" at bounding box center [581, 261] width 481 height 17
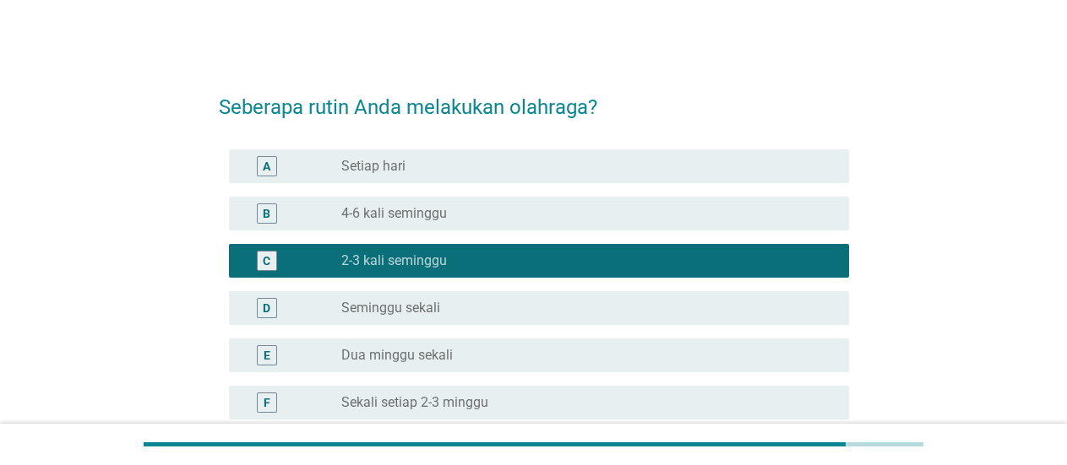
click at [912, 296] on div "Seberapa rutin Anda melakukan olahraga? A radio_button_unchecked Setiap hari B …" at bounding box center [534, 346] width 986 height 568
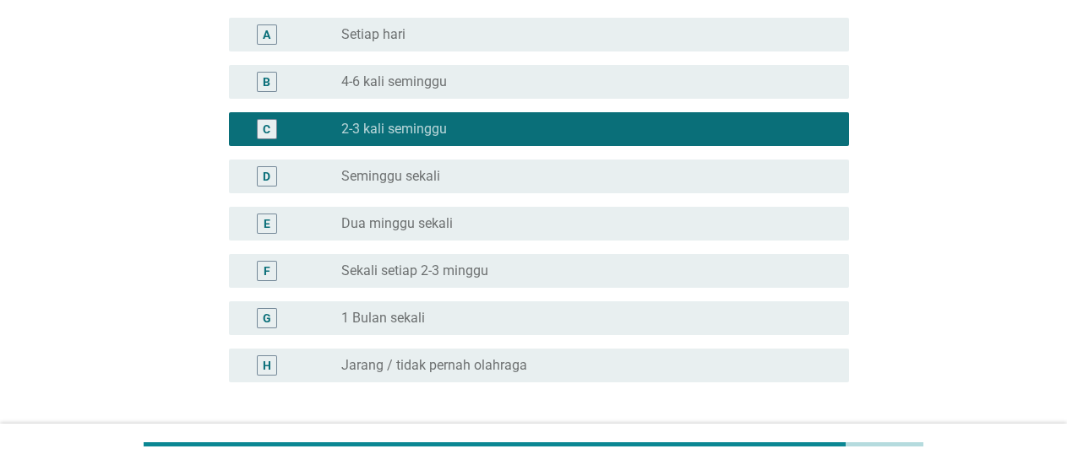
scroll to position [176, 0]
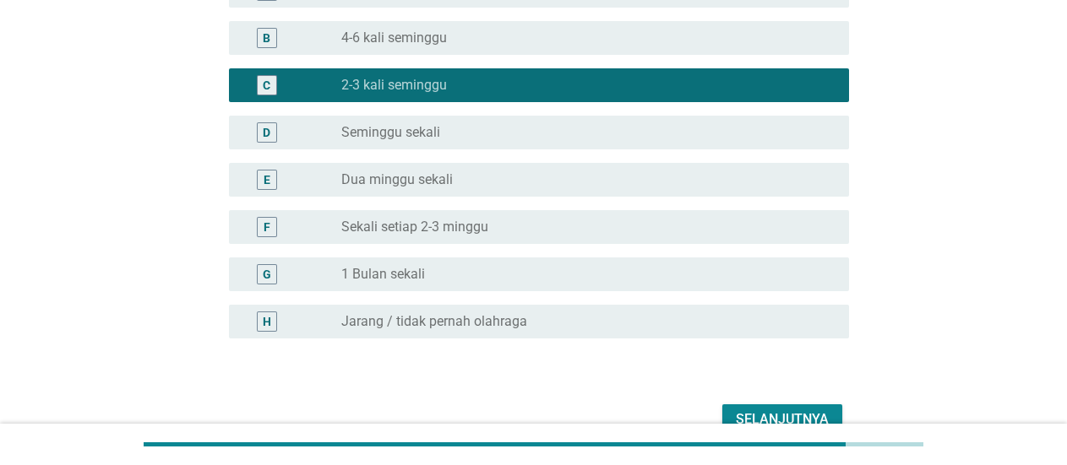
click at [770, 413] on div "Selanjutnya" at bounding box center [782, 420] width 93 height 20
